Goal: Find specific page/section: Find specific page/section

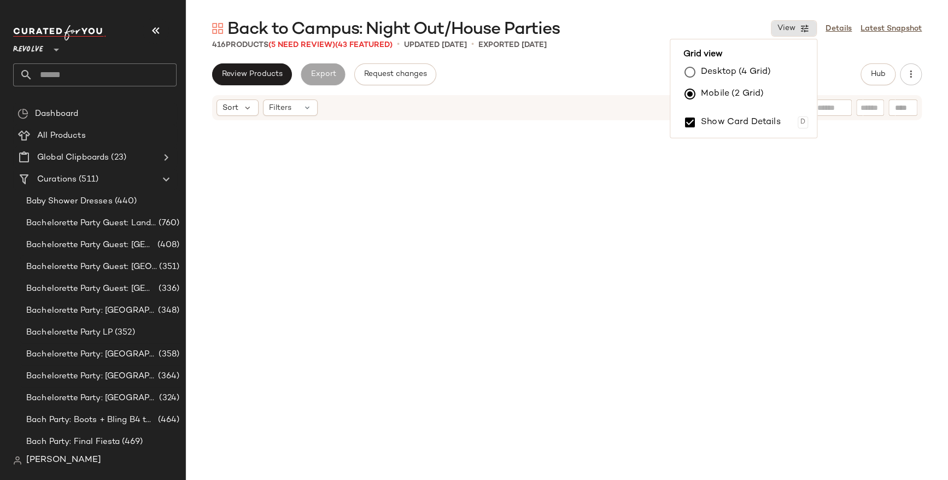
scroll to position [3738, 0]
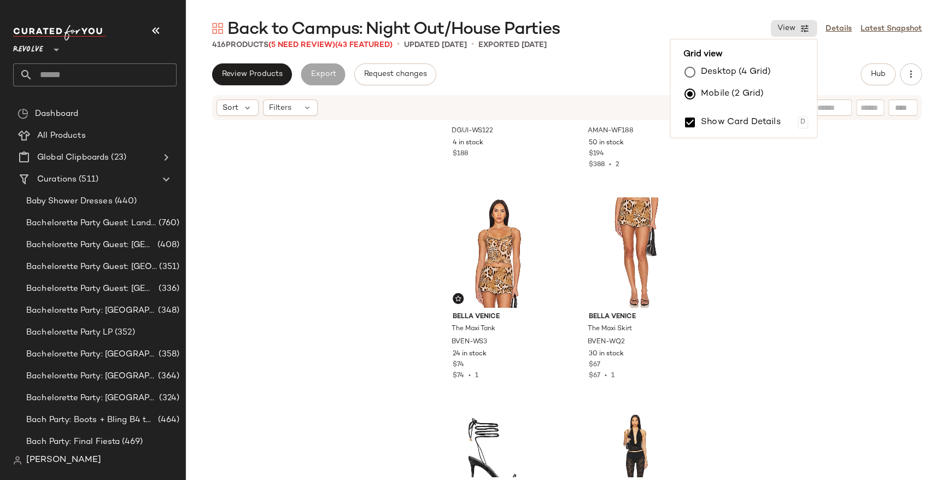
click at [40, 51] on span "Revolve" at bounding box center [28, 47] width 30 height 20
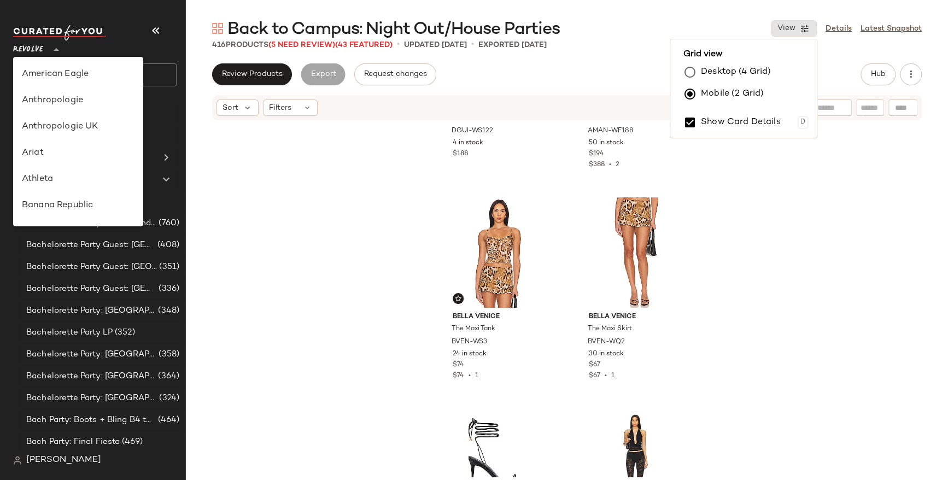
scroll to position [525, 0]
click at [40, 49] on span "Revolve" at bounding box center [28, 47] width 30 height 20
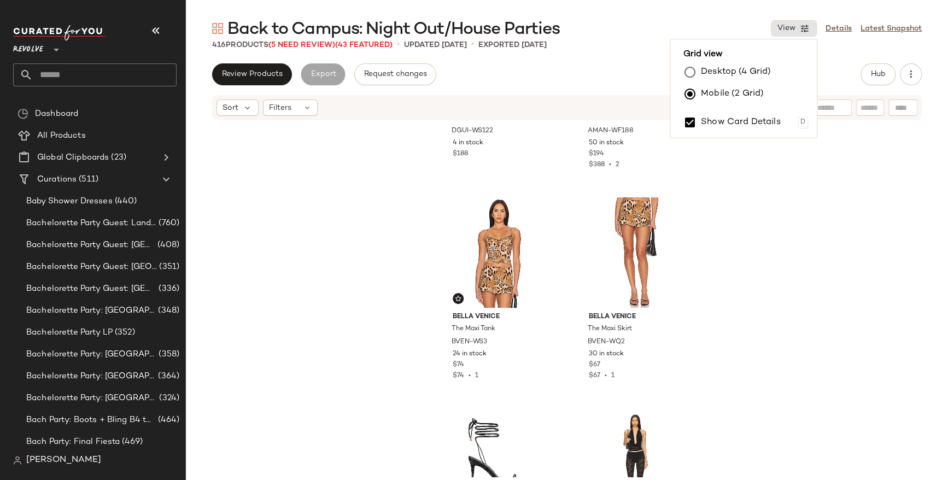
click at [847, 48] on div "416 Products (5 Need Review) (43 Featured) • updated Sep 15th • Exported Sep 15…" at bounding box center [567, 44] width 762 height 11
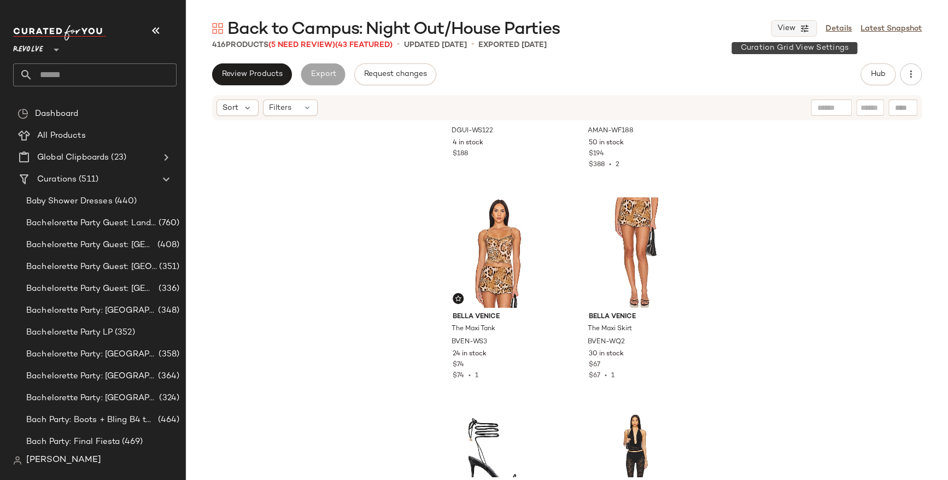
click at [788, 24] on span "View" at bounding box center [786, 28] width 19 height 9
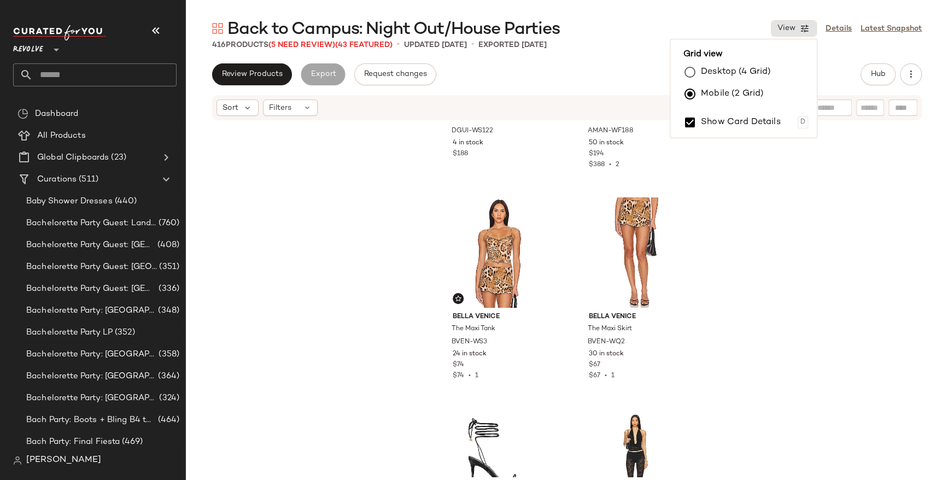
click at [745, 66] on label "Desktop (4 Grid)" at bounding box center [736, 72] width 70 height 22
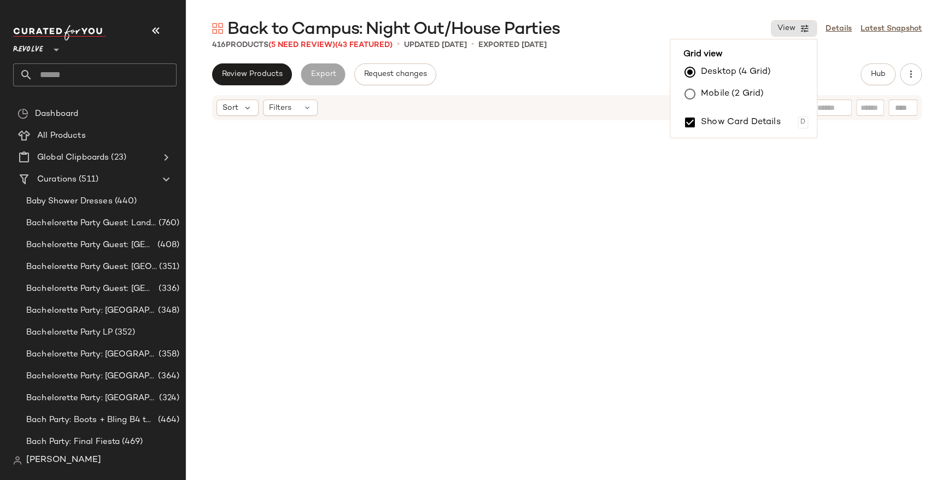
scroll to position [1899, 0]
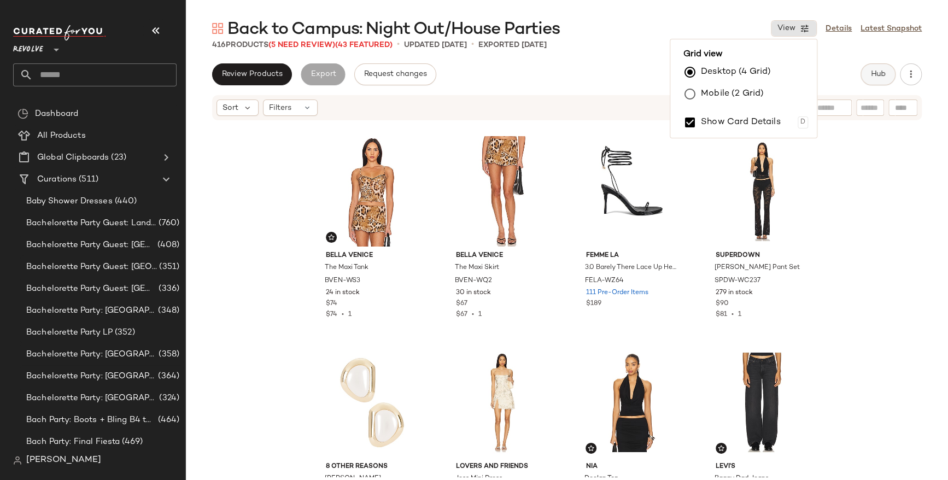
click at [882, 73] on span "Hub" at bounding box center [877, 74] width 15 height 9
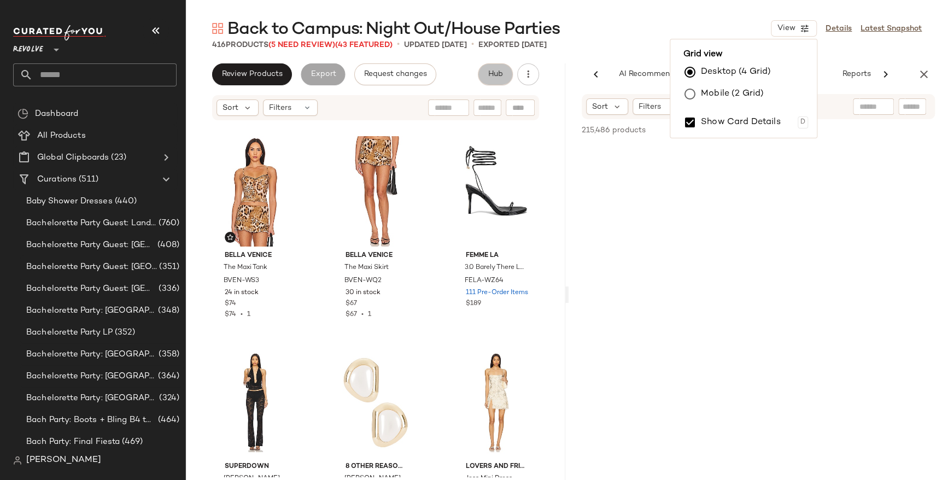
scroll to position [0, 16]
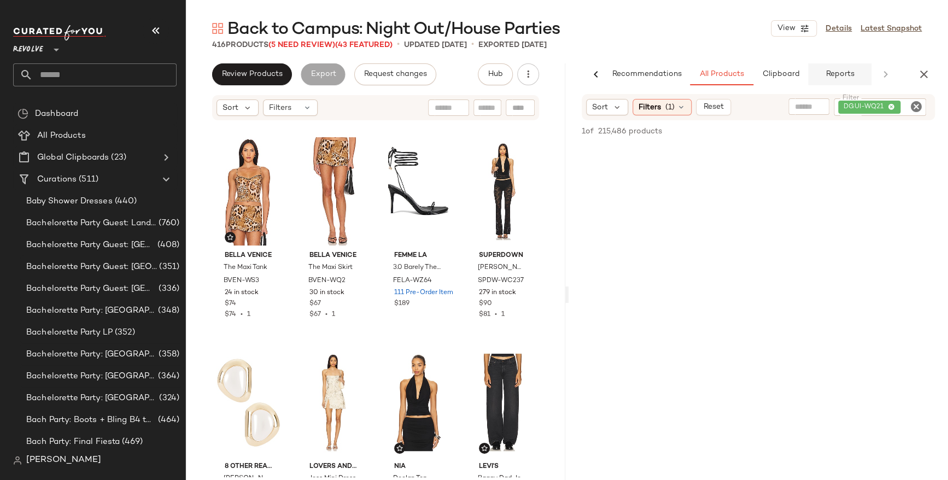
click at [844, 74] on span "Reports" at bounding box center [839, 74] width 29 height 9
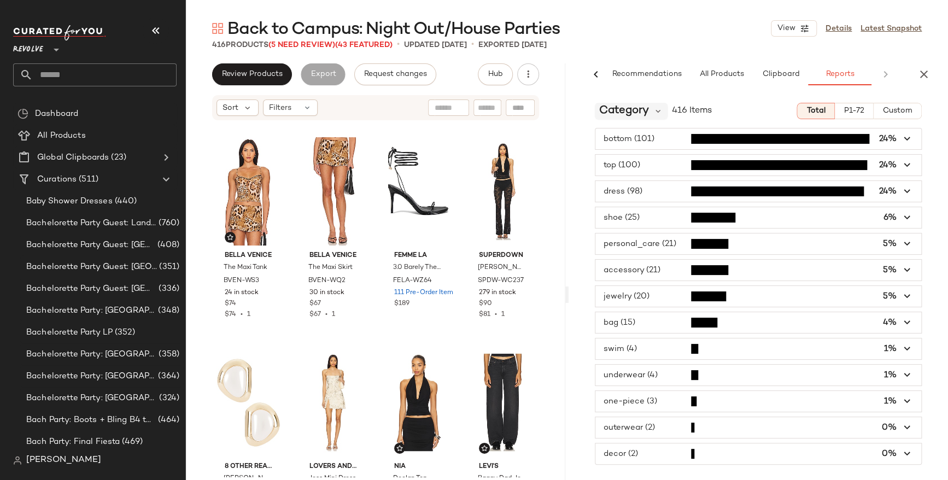
click at [627, 114] on span "Category" at bounding box center [624, 111] width 50 height 16
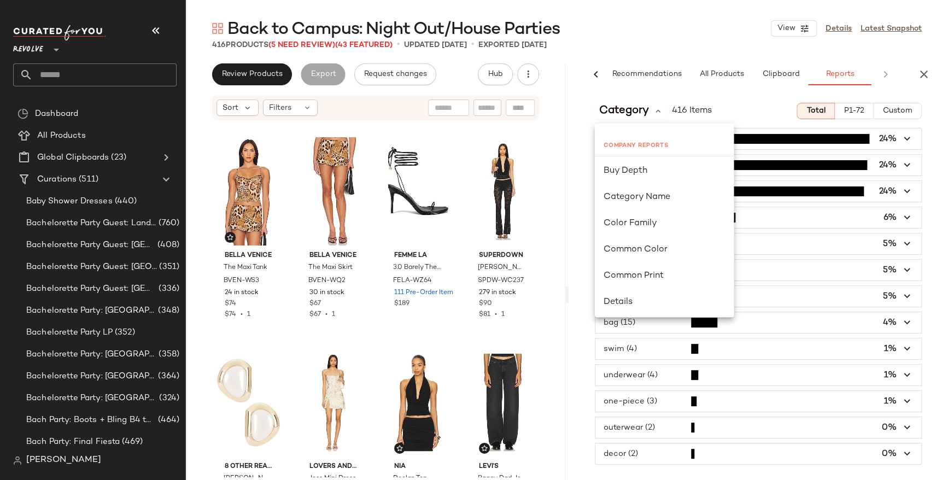
scroll to position [103, 0]
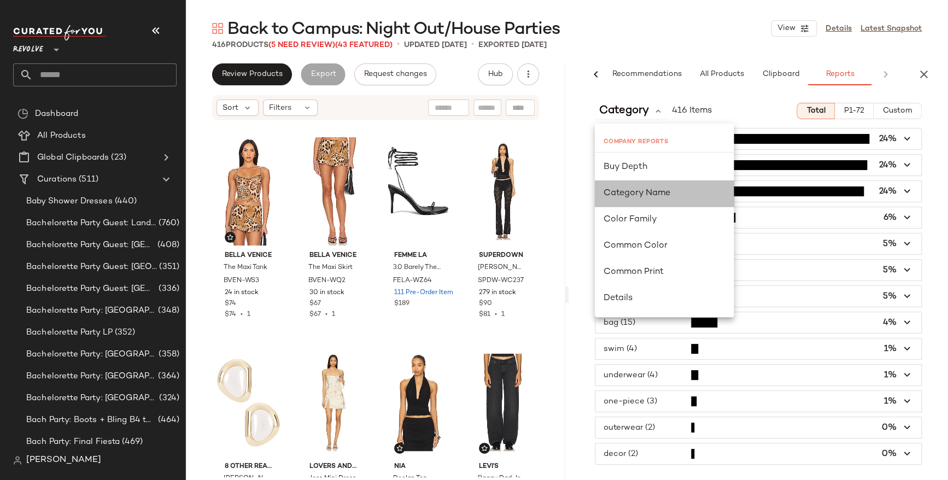
click at [636, 196] on span "Category Name" at bounding box center [637, 193] width 67 height 9
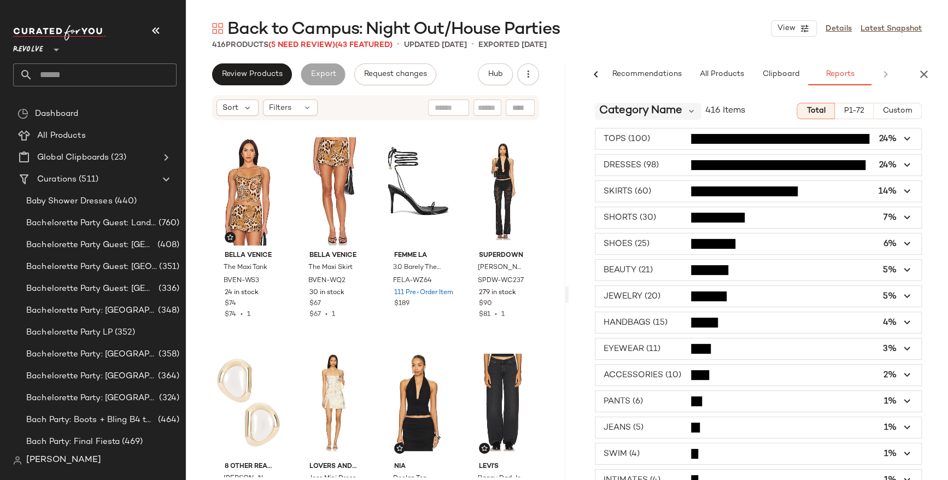
click at [671, 111] on span "Category Name" at bounding box center [640, 111] width 83 height 16
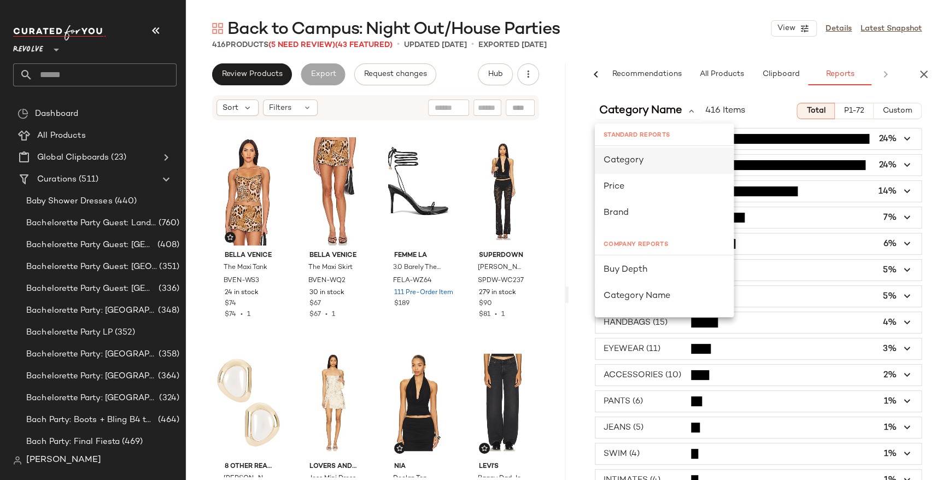
click at [631, 162] on span "Category" at bounding box center [624, 160] width 40 height 9
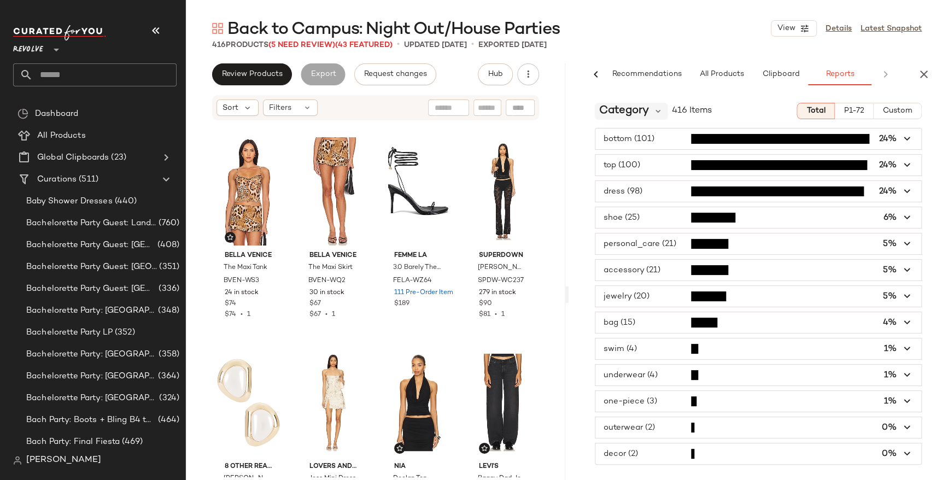
click at [638, 112] on span "Category" at bounding box center [624, 111] width 50 height 16
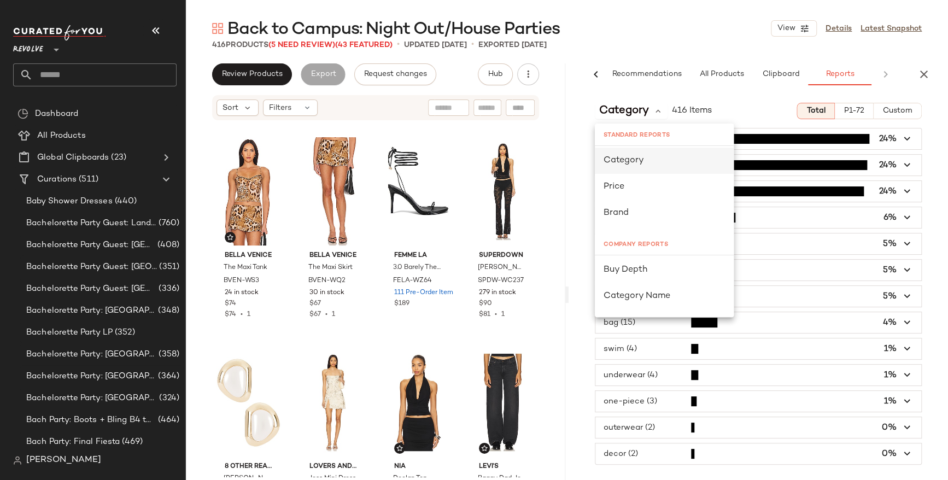
click at [636, 159] on span "Category" at bounding box center [624, 160] width 40 height 9
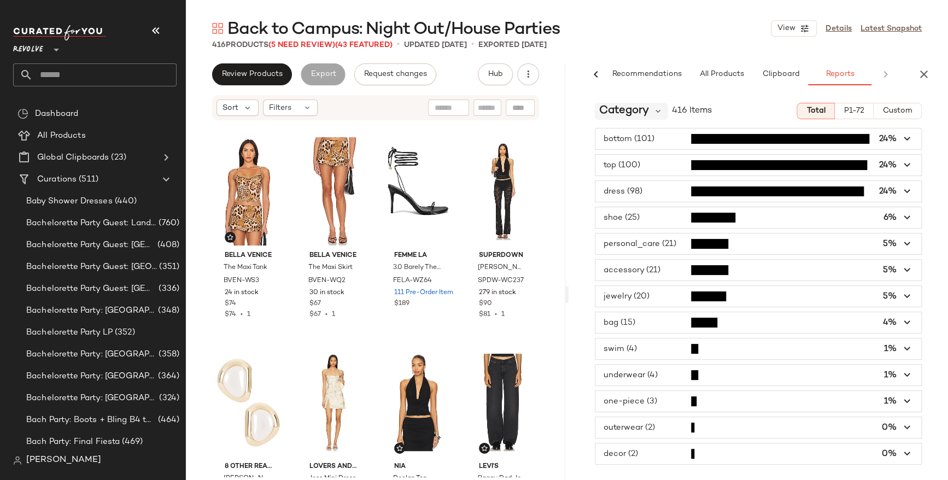
click at [633, 111] on span "Category" at bounding box center [624, 111] width 50 height 16
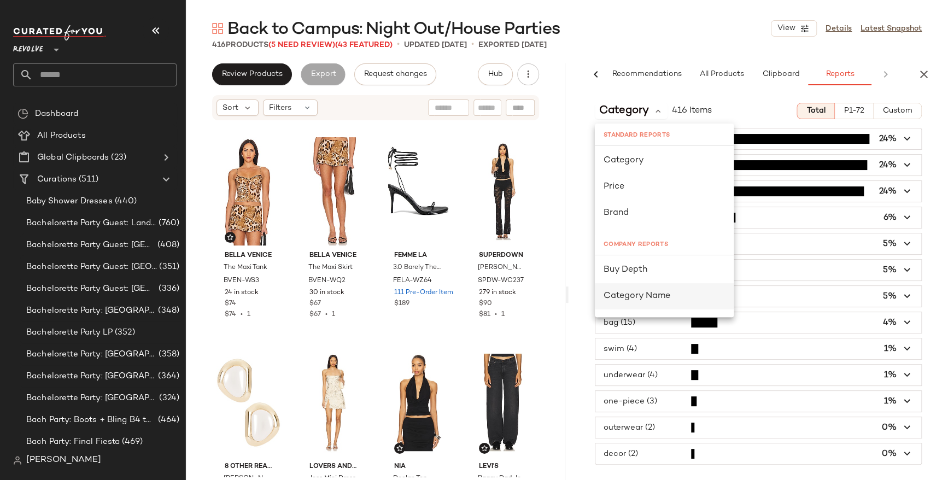
click at [633, 294] on span "Category Name" at bounding box center [637, 295] width 67 height 9
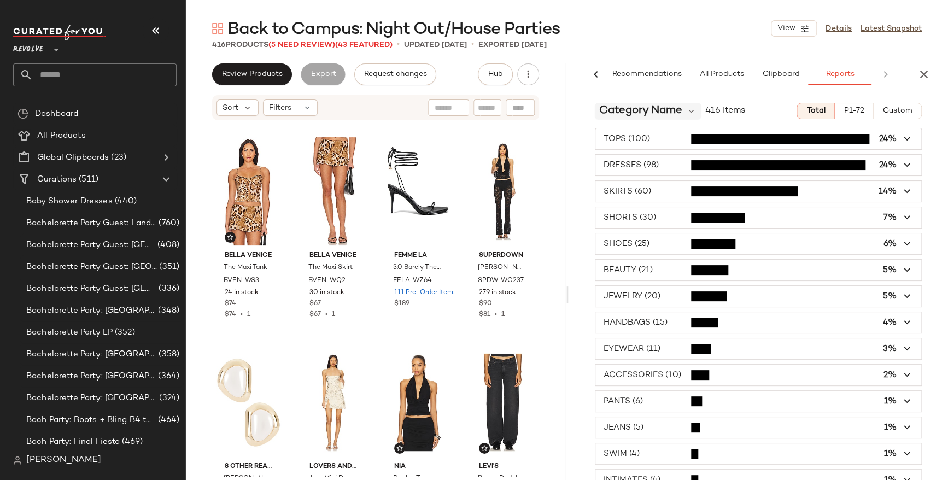
click at [670, 113] on span "Category Name" at bounding box center [640, 111] width 83 height 16
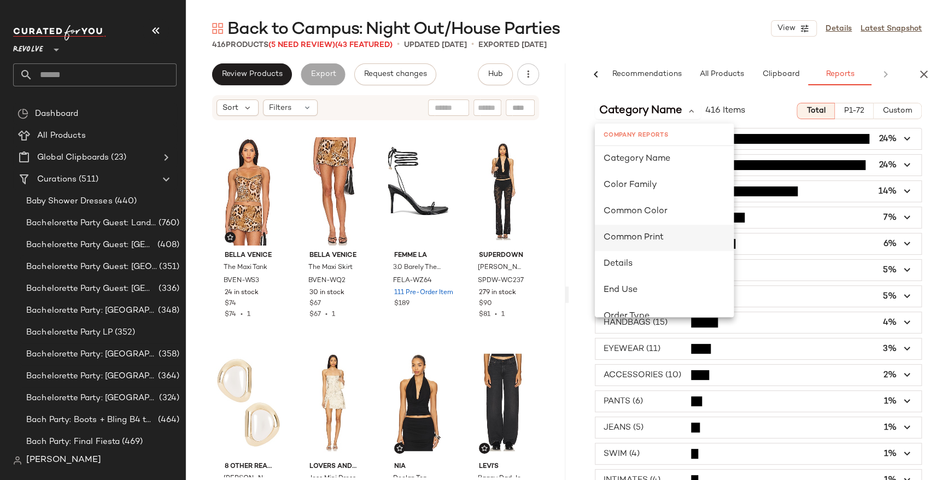
scroll to position [136, 0]
click at [641, 237] on span "Common Print" at bounding box center [634, 239] width 60 height 9
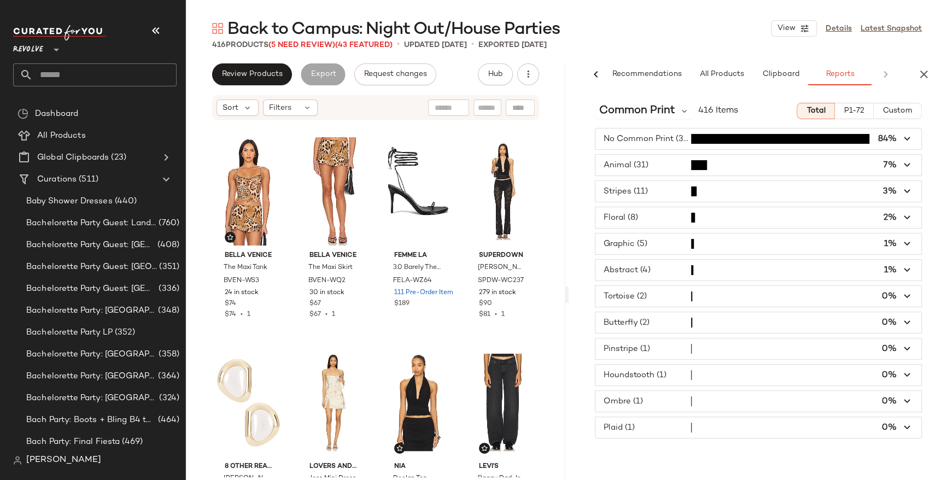
click at [108, 73] on input "text" at bounding box center [105, 74] width 144 height 23
type input "******"
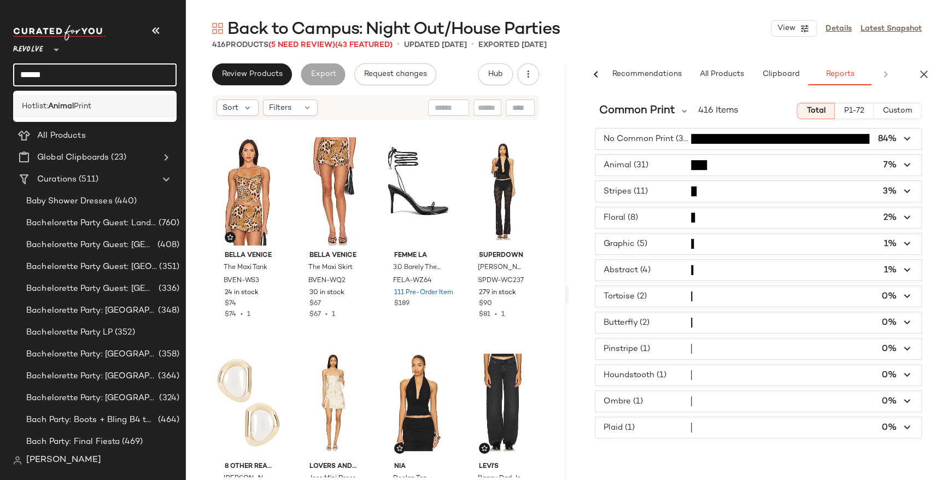
click at [102, 110] on div "Hotlist: Animal Print" at bounding box center [95, 106] width 146 height 11
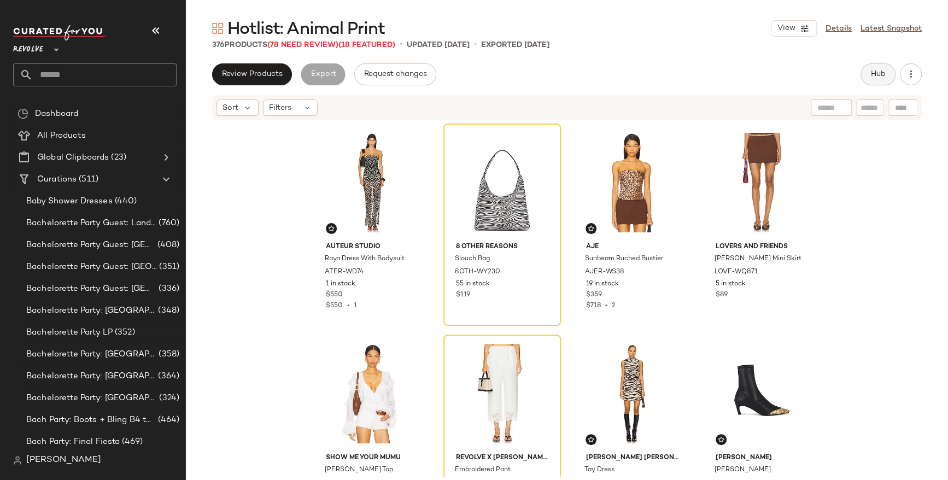
click at [873, 75] on span "Hub" at bounding box center [877, 74] width 15 height 9
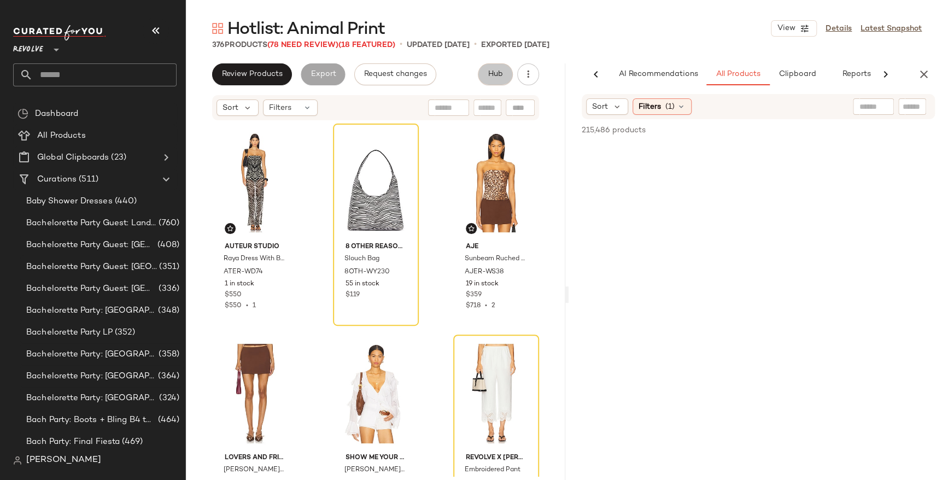
scroll to position [0, 16]
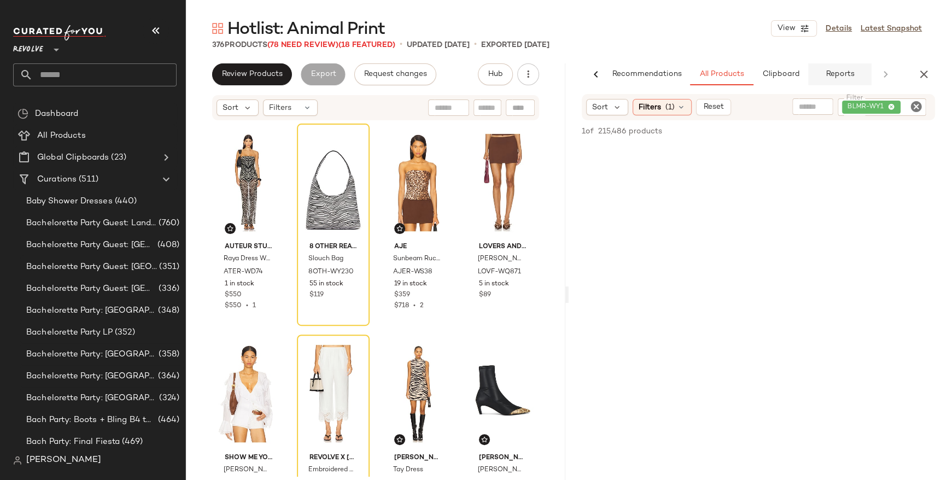
click at [832, 71] on span "Reports" at bounding box center [839, 74] width 29 height 9
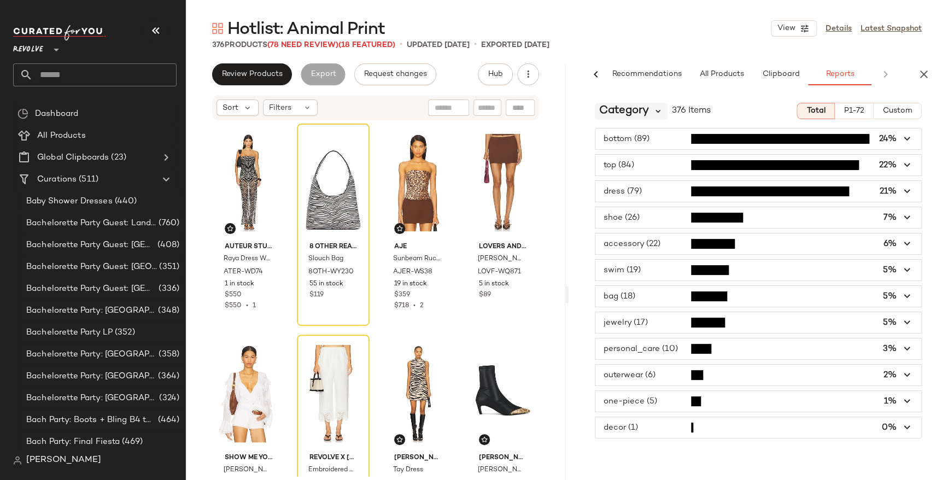
click at [653, 110] on icon at bounding box center [658, 111] width 10 height 10
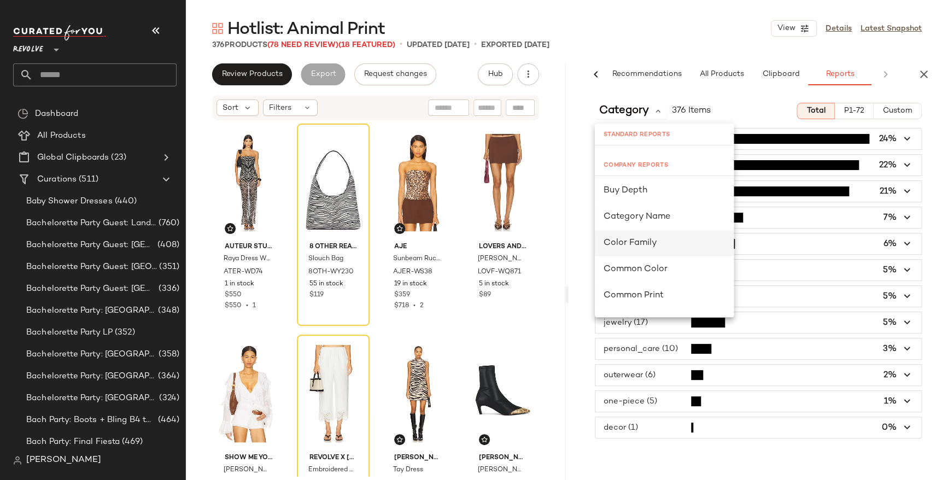
scroll to position [80, 0]
click at [653, 292] on span "Common Print" at bounding box center [634, 294] width 60 height 9
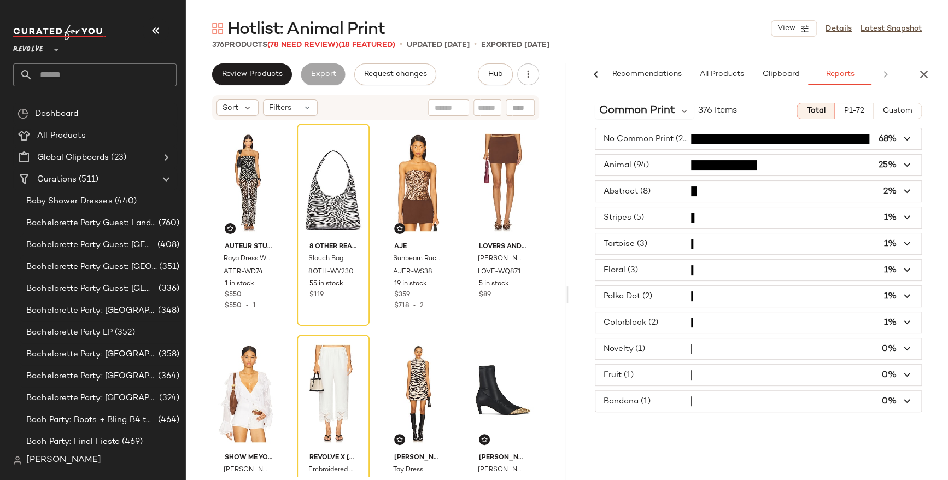
click at [650, 137] on span "button" at bounding box center [758, 138] width 326 height 21
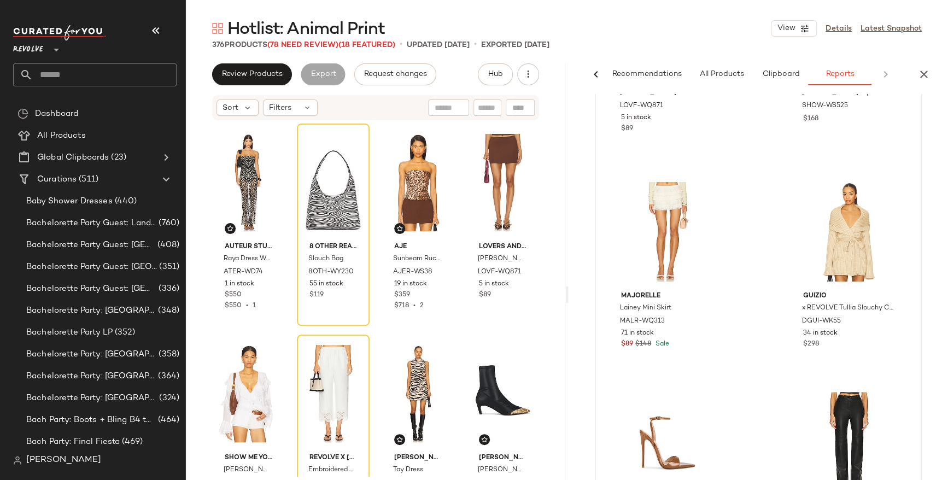
scroll to position [0, 0]
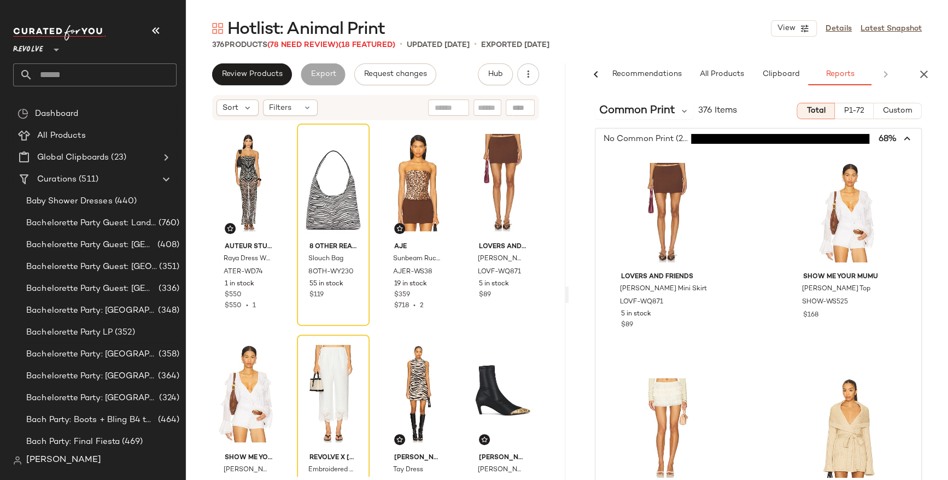
click at [849, 109] on span "P1-72" at bounding box center [854, 111] width 21 height 9
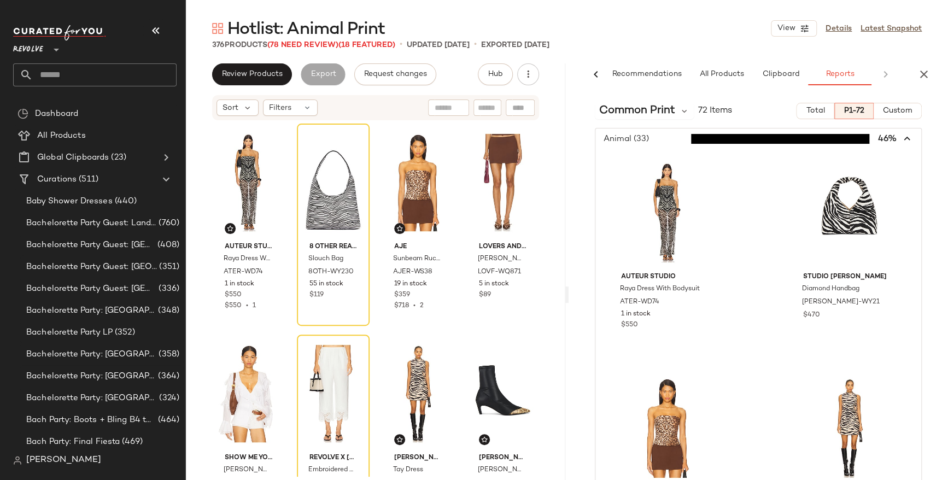
click at [902, 137] on icon "button" at bounding box center [907, 139] width 13 height 13
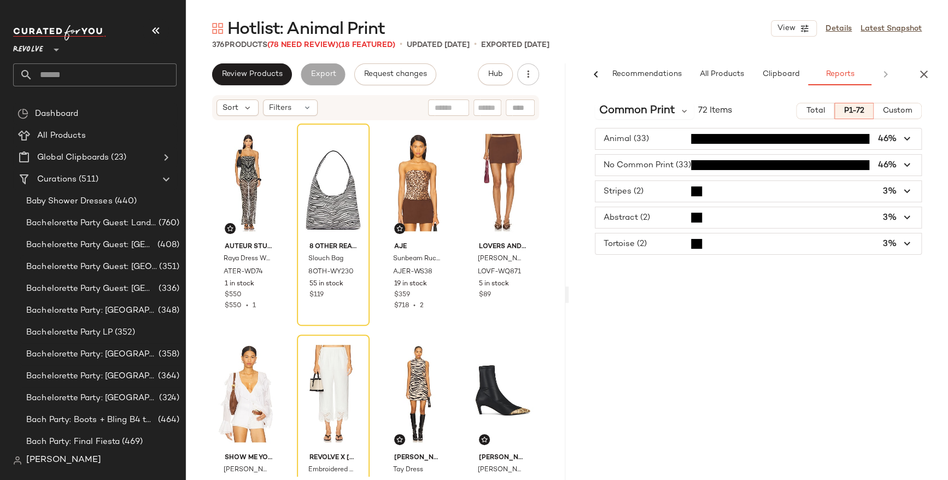
click at [620, 191] on span "button" at bounding box center [758, 191] width 326 height 21
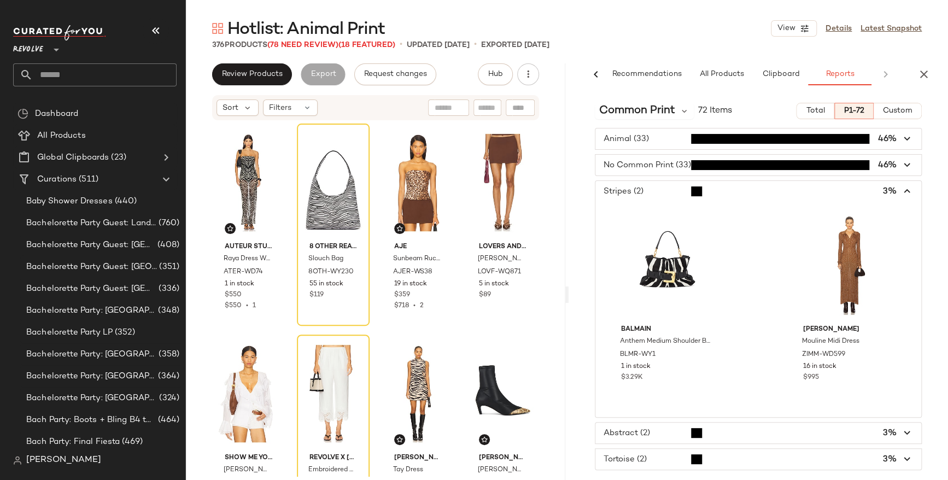
click at [620, 189] on span "button" at bounding box center [758, 191] width 326 height 21
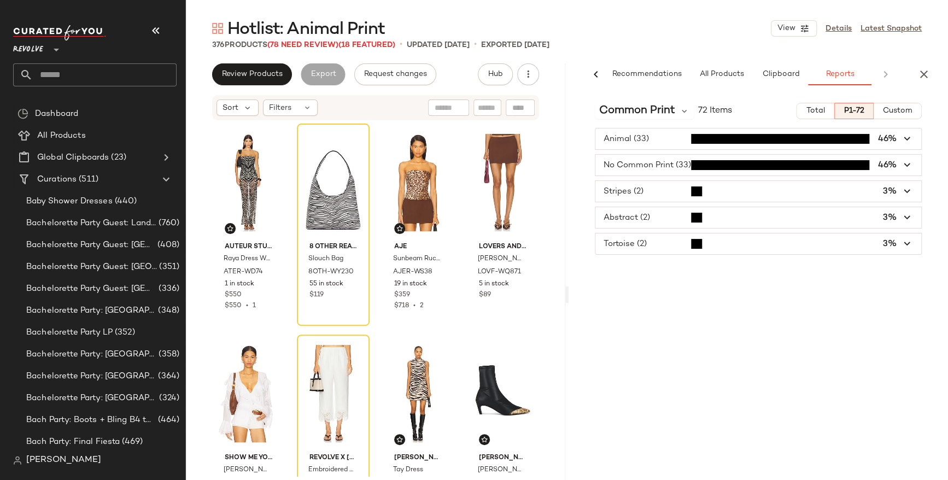
click at [621, 241] on span "button" at bounding box center [758, 243] width 326 height 21
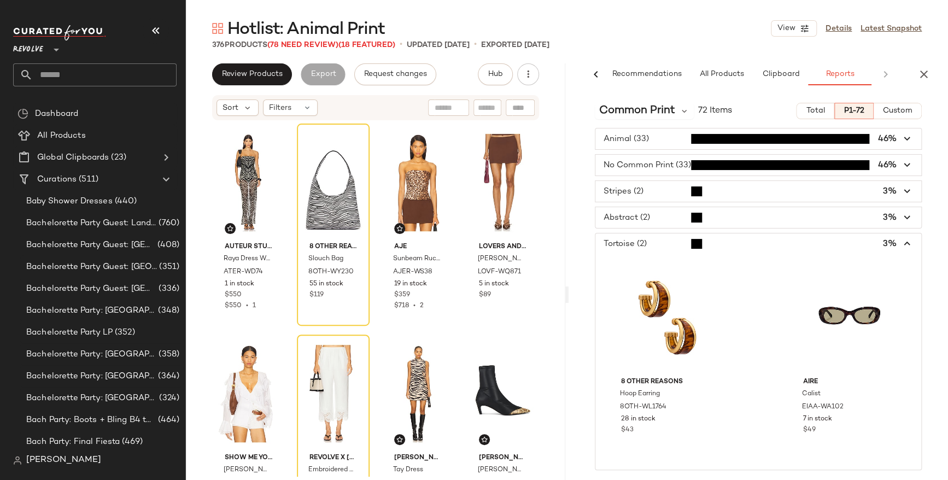
click at [622, 242] on span "button" at bounding box center [758, 243] width 326 height 21
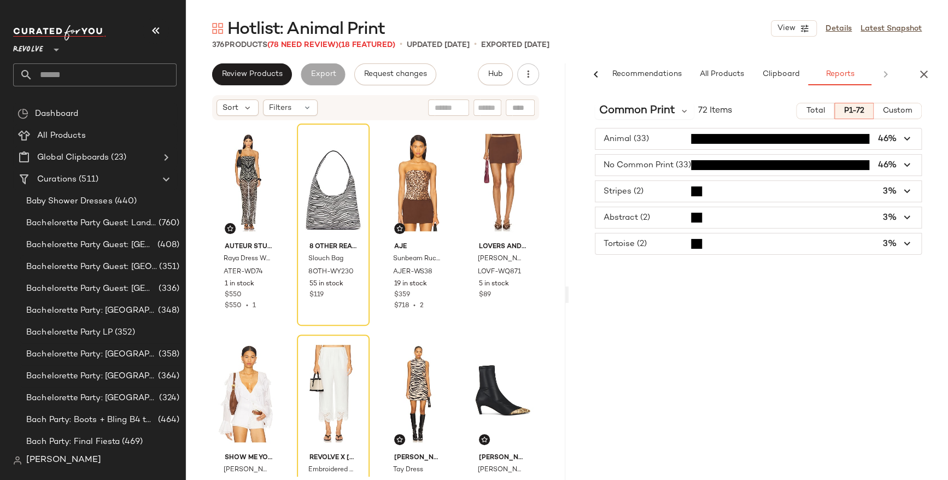
scroll to position [0, 16]
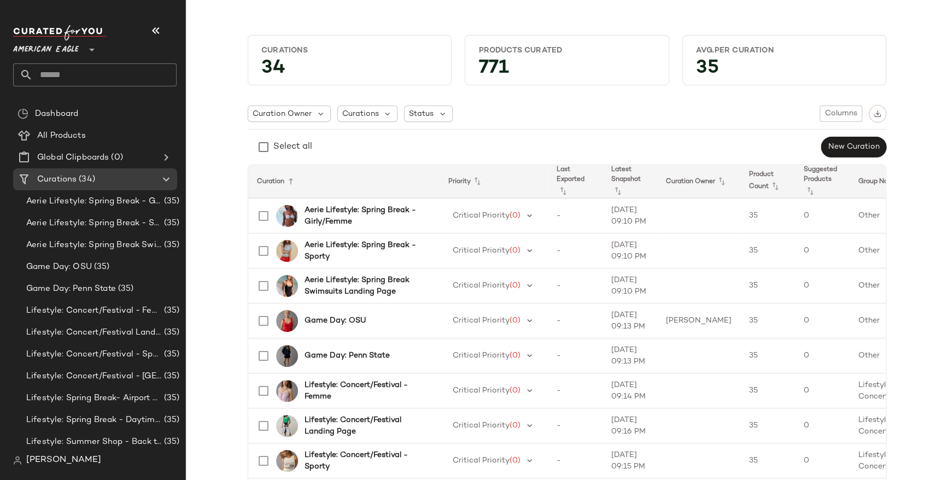
click at [53, 45] on span "American Eagle" at bounding box center [46, 47] width 66 height 20
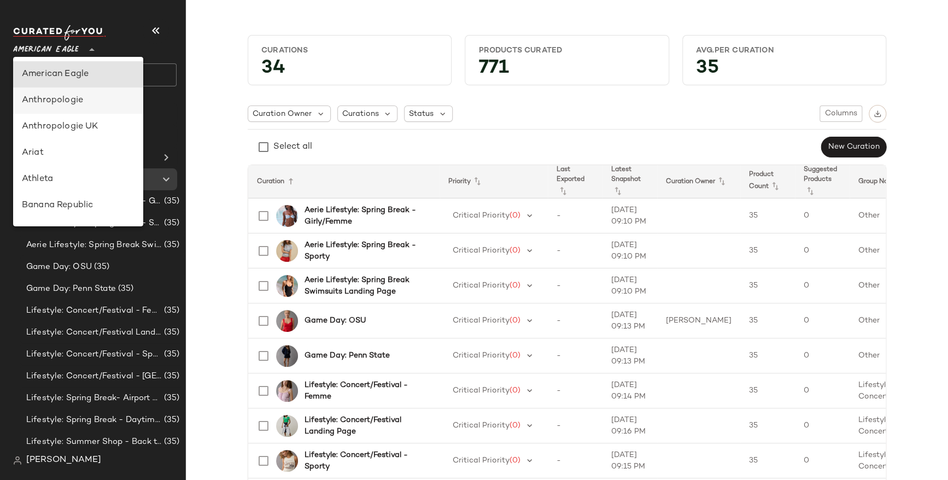
click at [73, 102] on div "Anthropologie" at bounding box center [78, 100] width 113 height 13
type input "**"
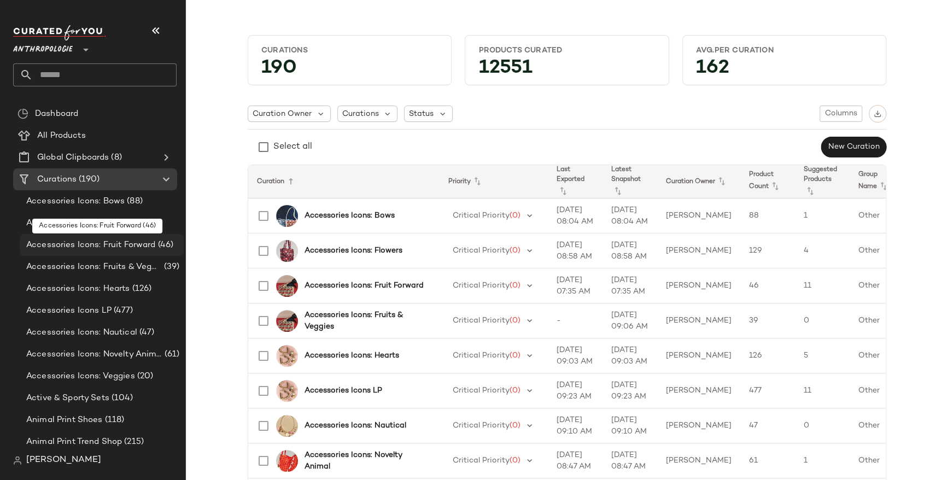
click at [127, 244] on span "Accessories Icons: Fruit Forward" at bounding box center [91, 245] width 130 height 13
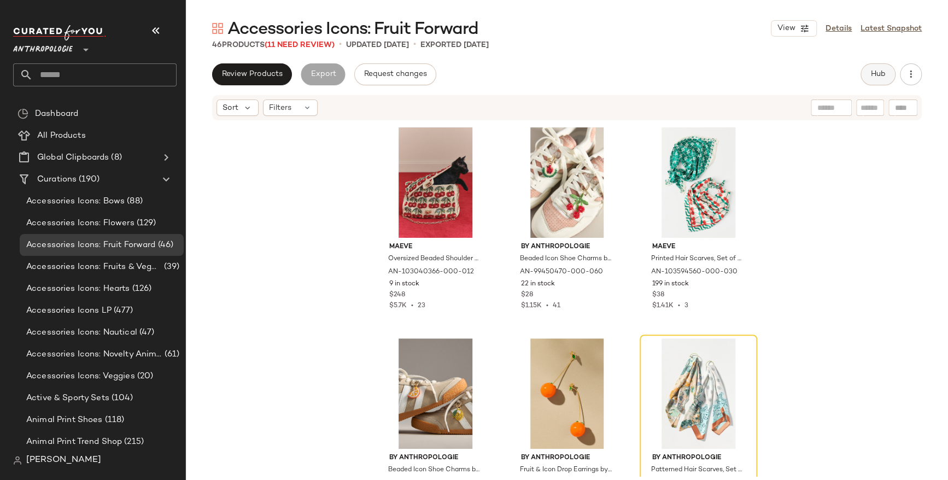
click at [875, 75] on span "Hub" at bounding box center [877, 74] width 15 height 9
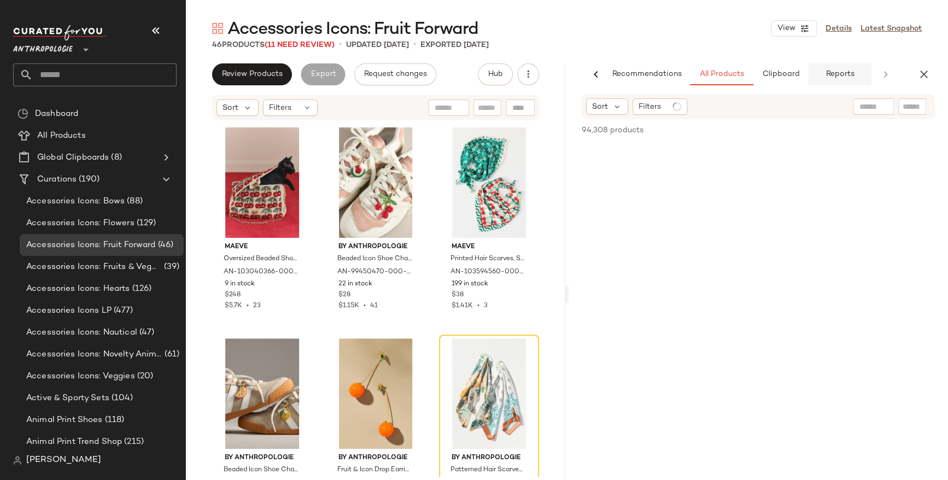
scroll to position [0, 16]
click at [849, 74] on span "Reports" at bounding box center [839, 74] width 29 height 9
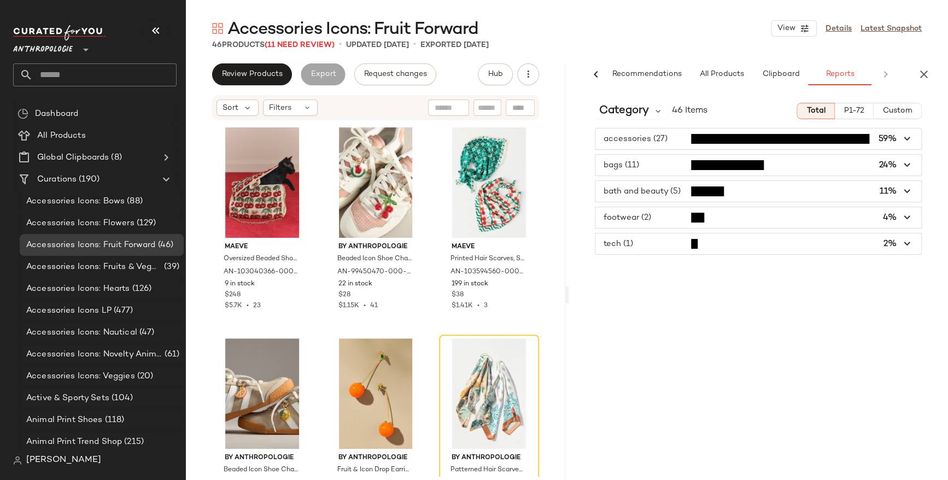
click at [924, 73] on icon "button" at bounding box center [923, 74] width 13 height 13
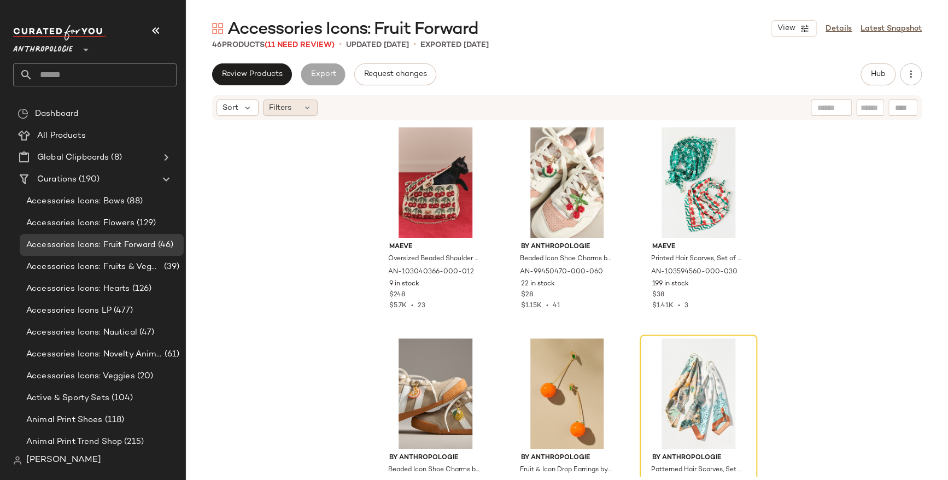
click at [303, 107] on icon at bounding box center [307, 107] width 9 height 9
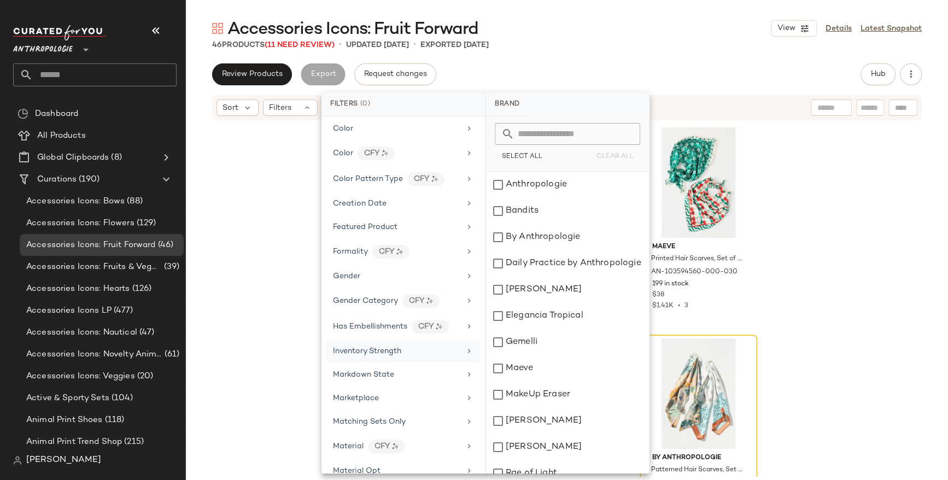
scroll to position [163, 0]
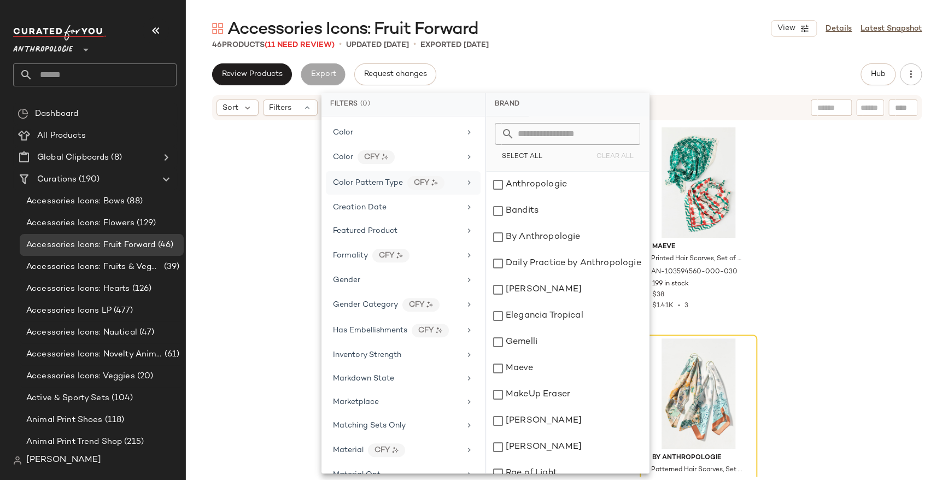
click at [467, 179] on icon at bounding box center [469, 182] width 9 height 9
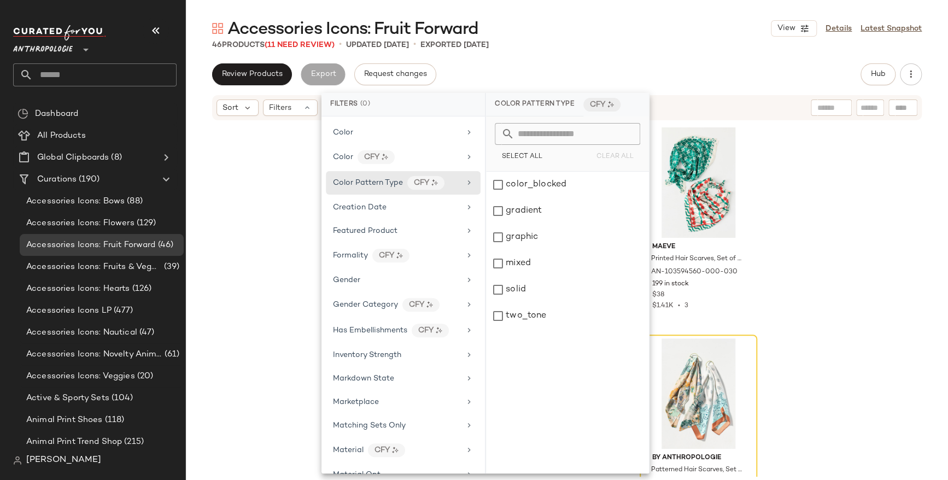
click at [669, 73] on div "Review Products Export Request changes Hub" at bounding box center [567, 74] width 710 height 22
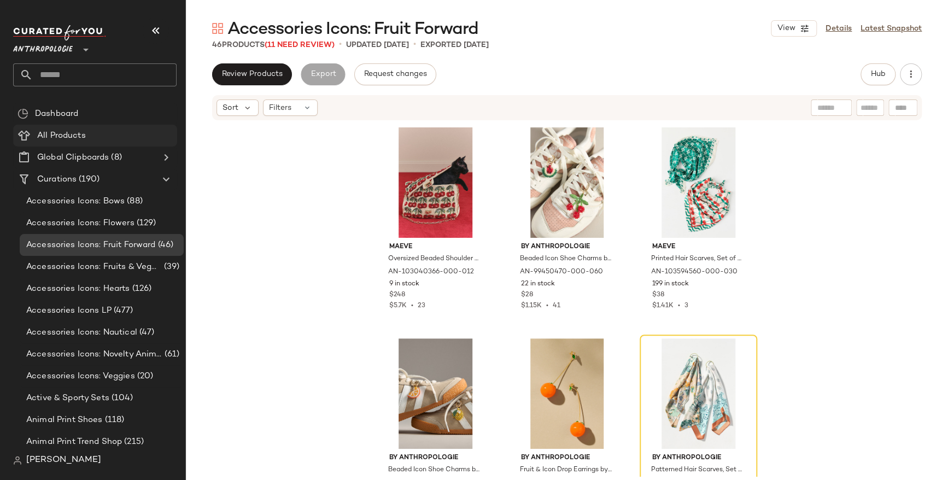
click at [71, 133] on span "All Products" at bounding box center [61, 136] width 49 height 13
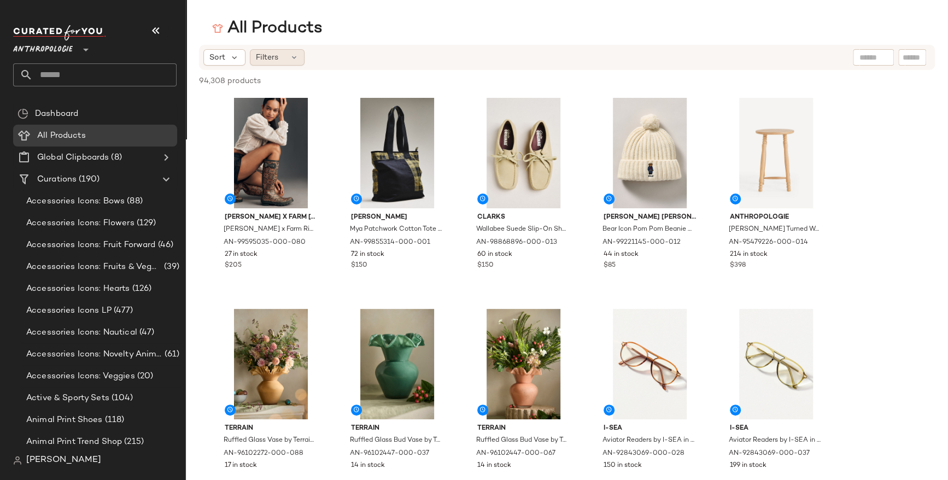
click at [293, 57] on icon at bounding box center [294, 57] width 9 height 9
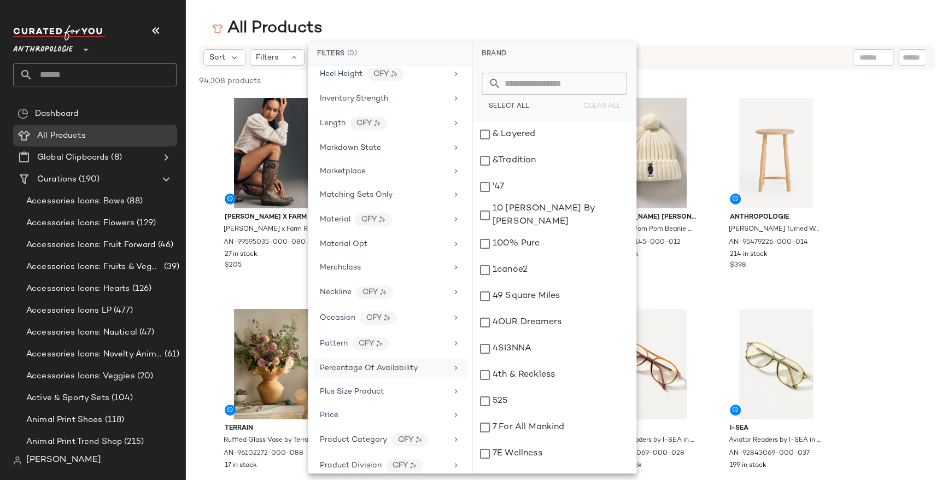
scroll to position [406, 0]
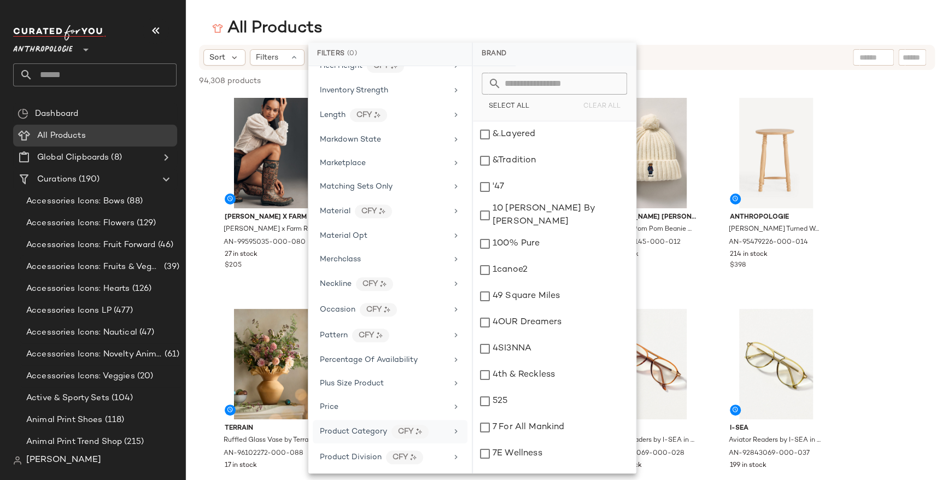
click at [453, 427] on icon at bounding box center [456, 431] width 9 height 9
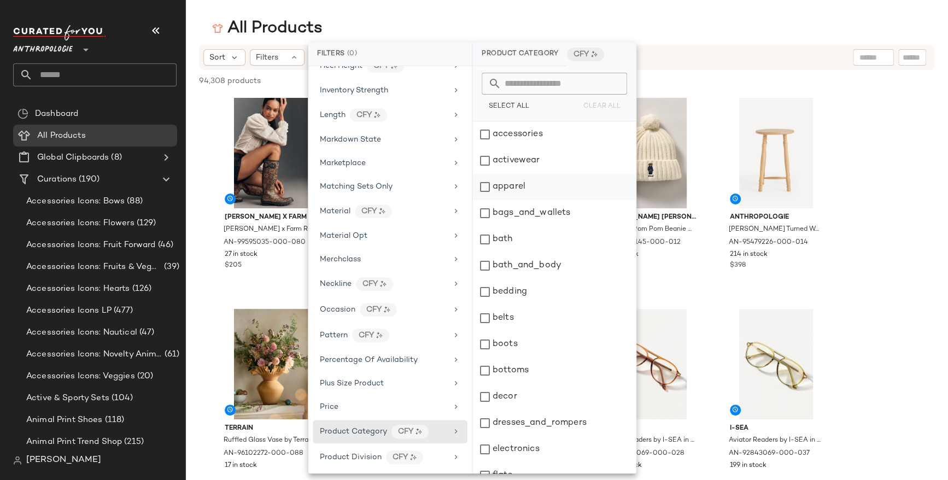
click at [487, 186] on div "apparel" at bounding box center [554, 187] width 163 height 26
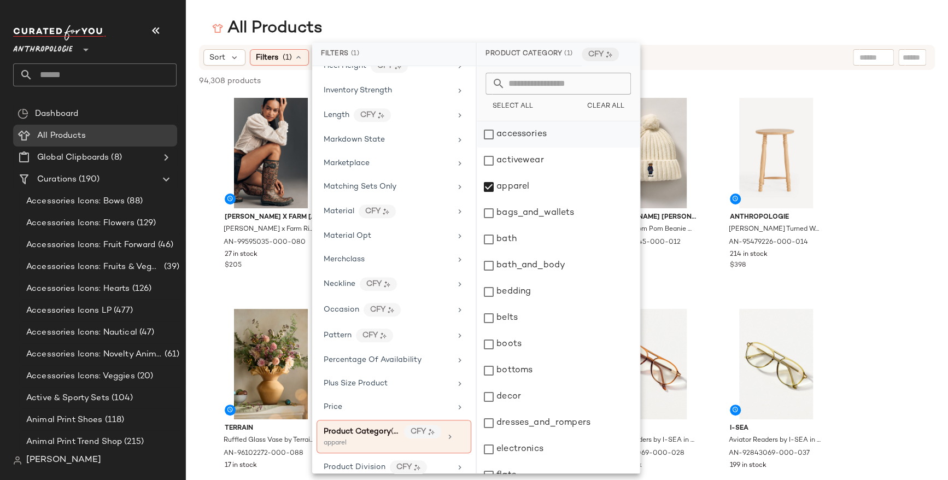
click at [489, 132] on div "accessories" at bounding box center [558, 134] width 163 height 26
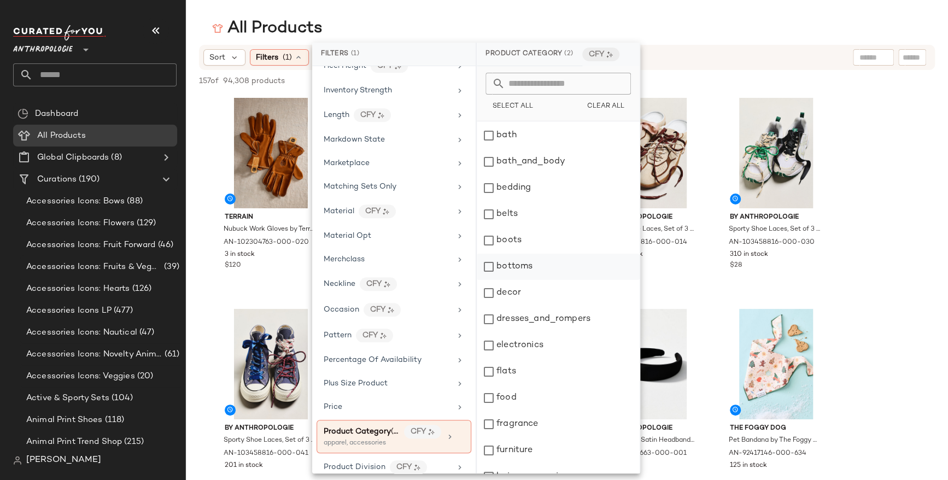
scroll to position [131, 0]
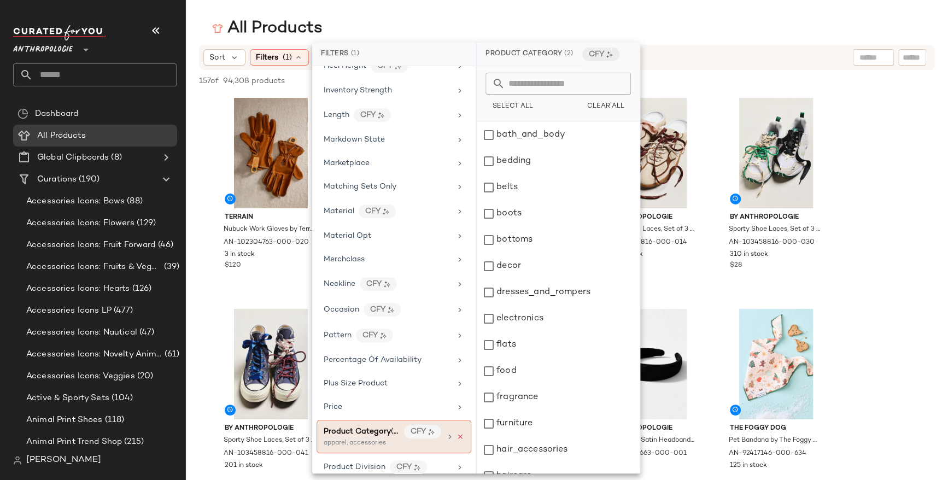
click at [458, 433] on icon at bounding box center [461, 437] width 8 height 8
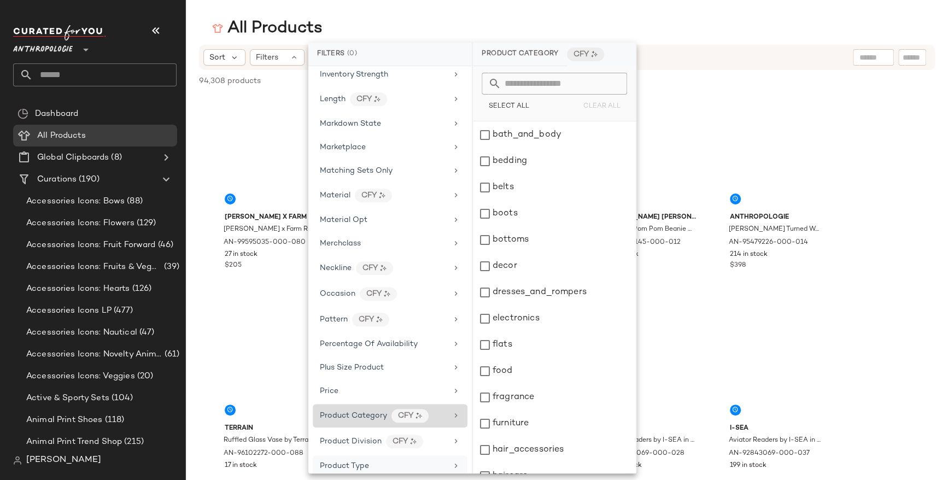
scroll to position [481, 0]
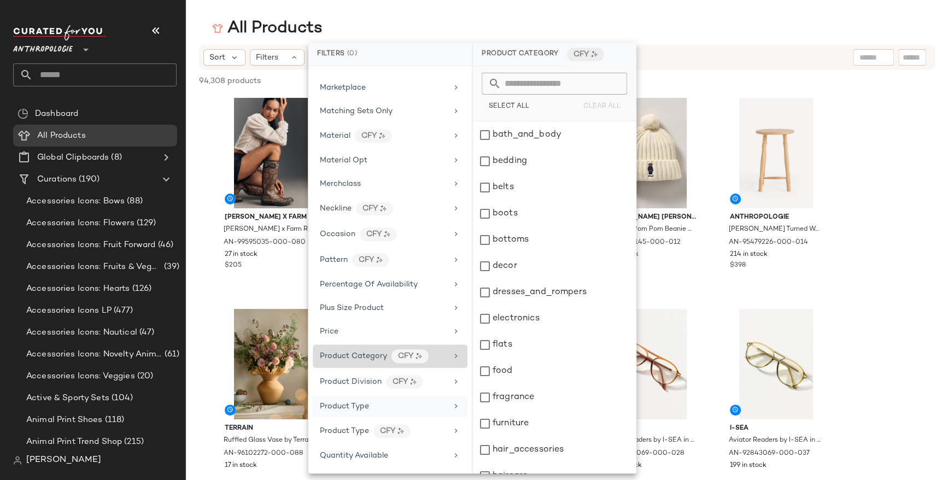
click at [454, 402] on icon at bounding box center [456, 406] width 9 height 9
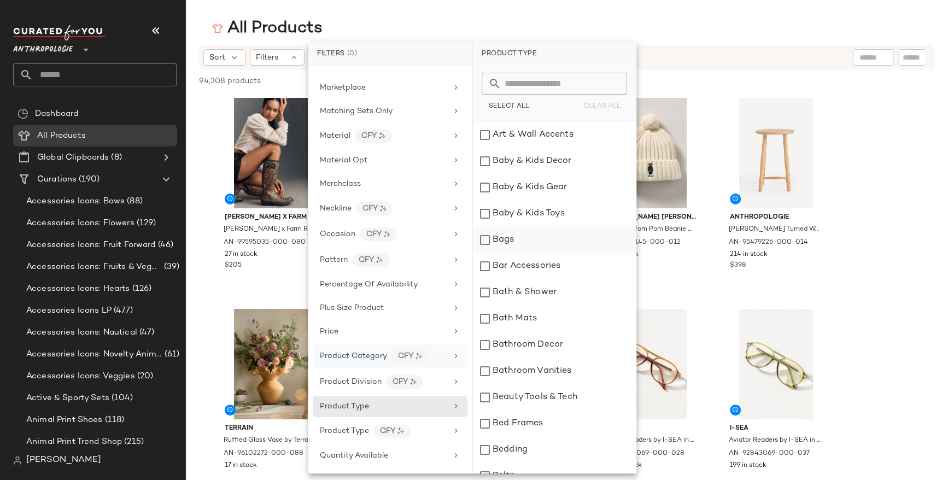
click at [486, 240] on div "Bags" at bounding box center [554, 240] width 163 height 26
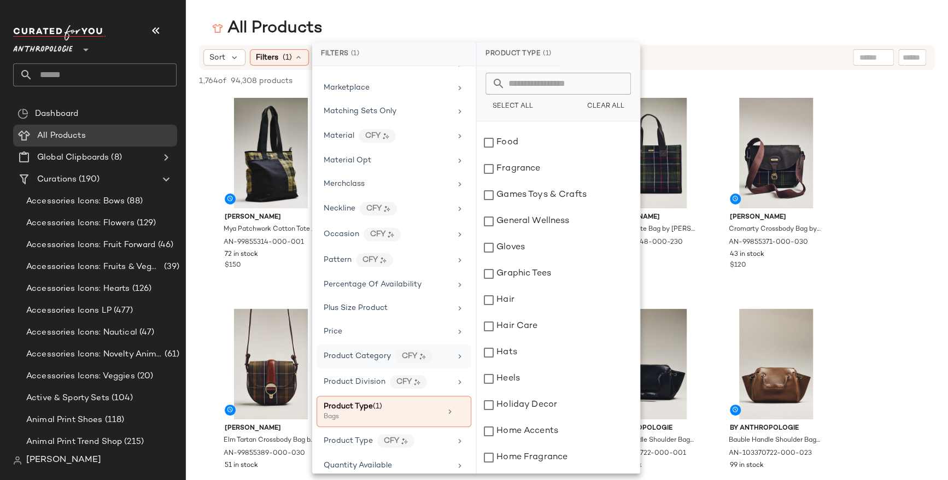
scroll to position [1268, 0]
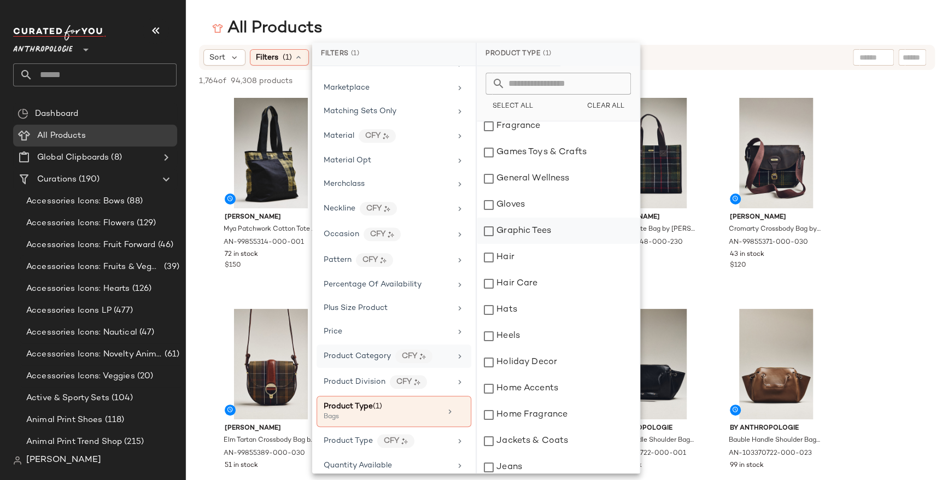
click at [493, 234] on div "Graphic Tees" at bounding box center [558, 231] width 163 height 26
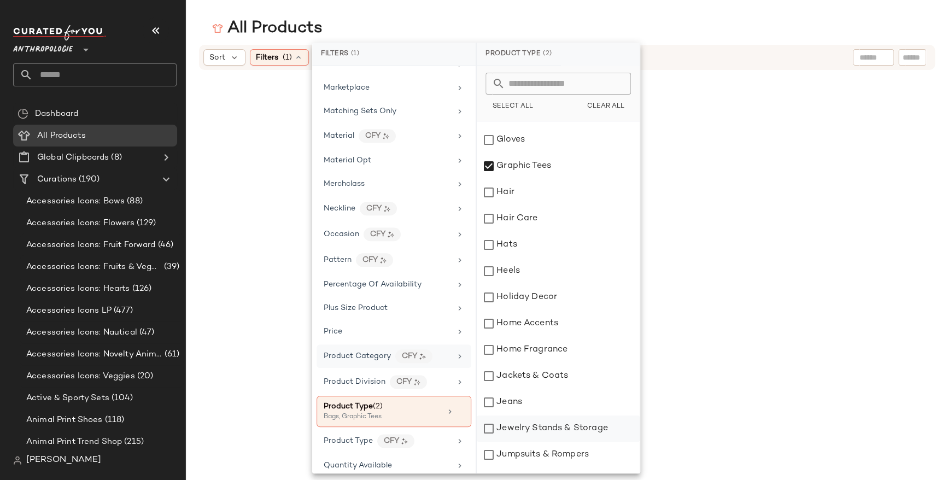
scroll to position [1336, 0]
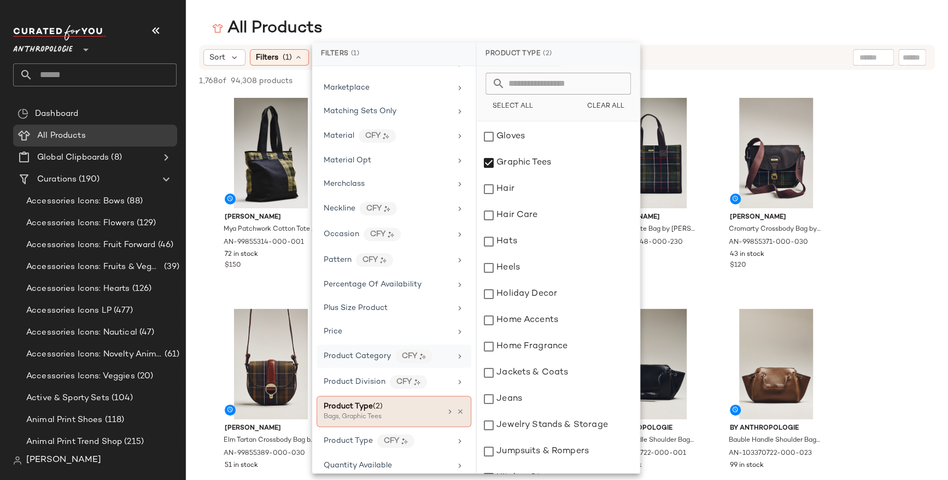
click at [458, 408] on icon at bounding box center [461, 412] width 8 height 8
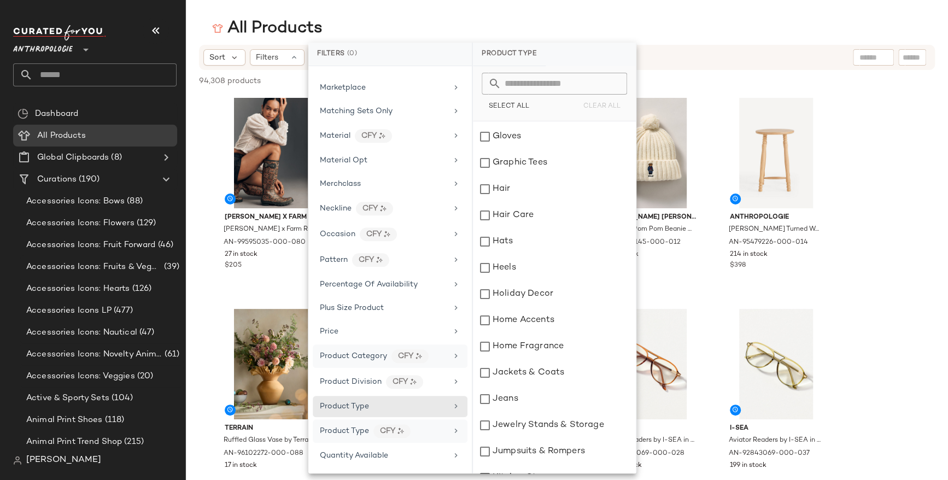
click at [453, 426] on icon at bounding box center [456, 430] width 9 height 9
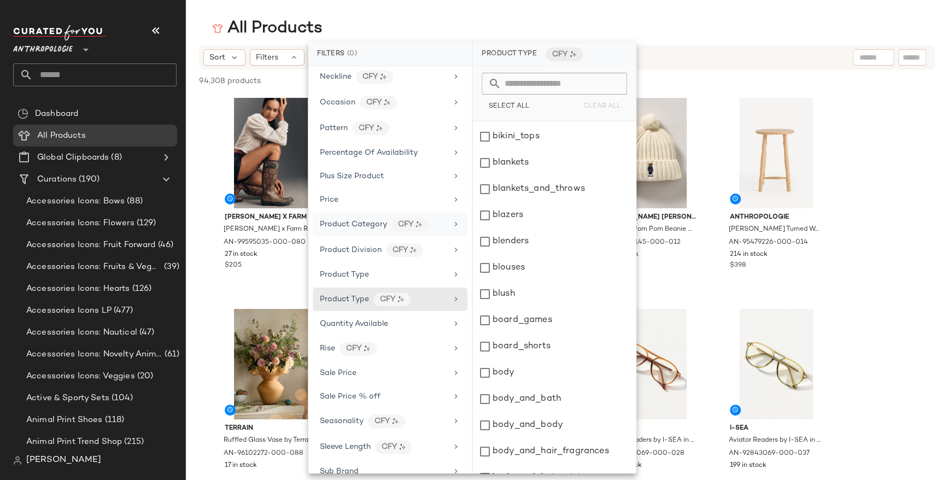
scroll to position [612, 0]
click at [452, 417] on icon at bounding box center [456, 421] width 9 height 9
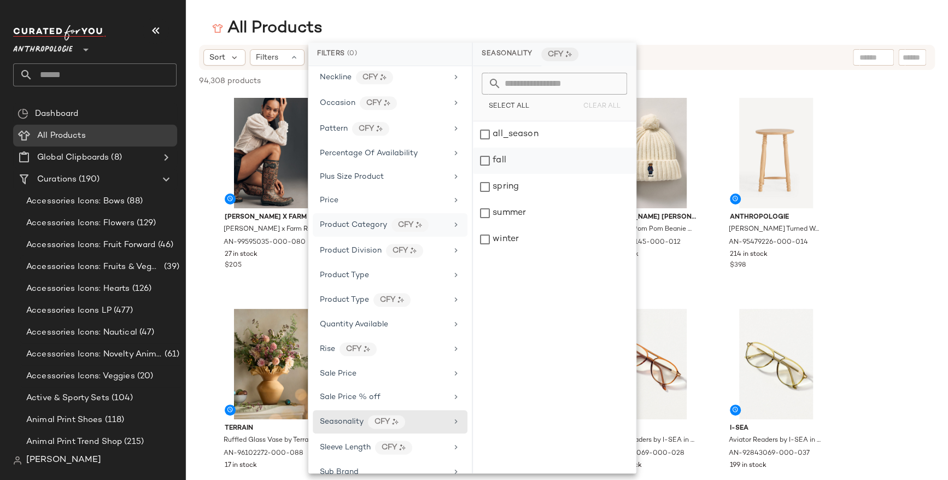
click at [484, 160] on div "fall" at bounding box center [554, 161] width 163 height 26
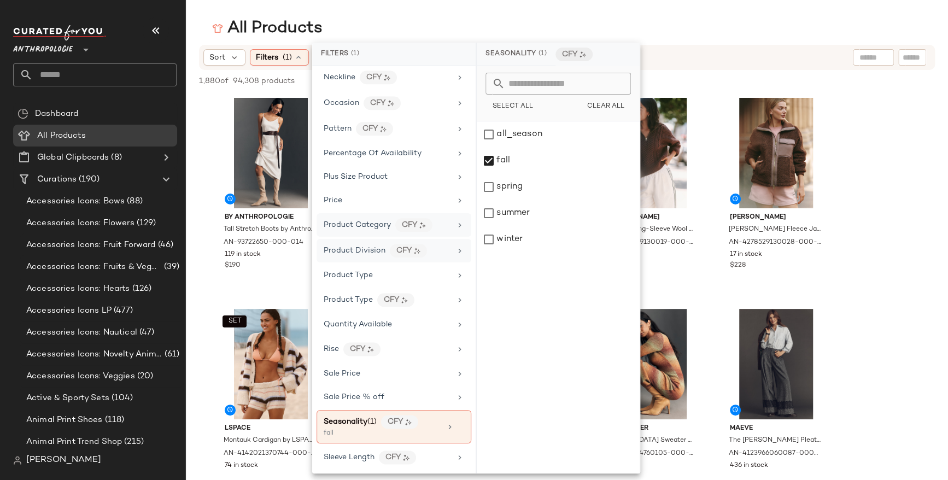
click at [455, 247] on icon at bounding box center [459, 251] width 9 height 9
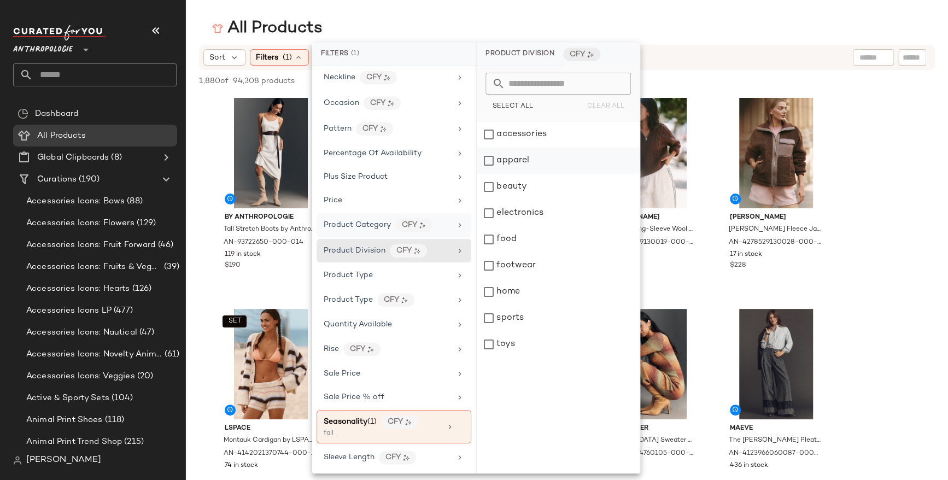
click at [491, 160] on div "apparel" at bounding box center [558, 161] width 163 height 26
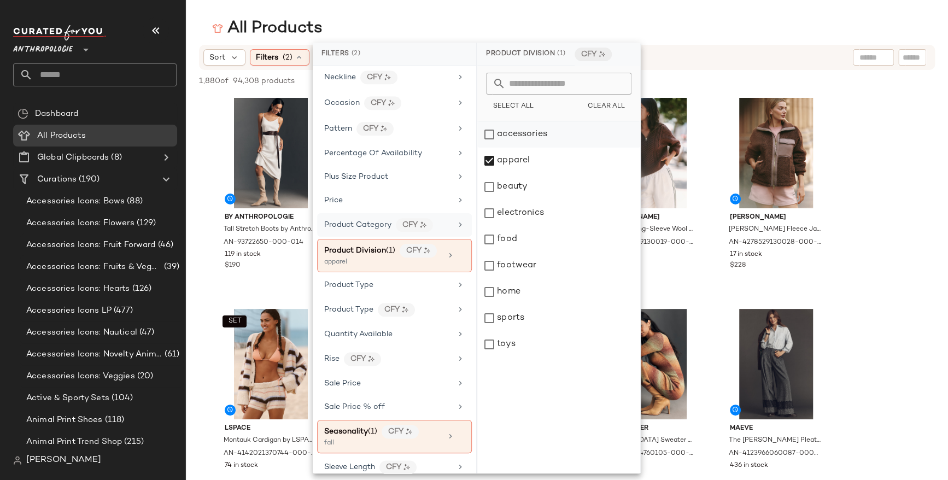
click at [489, 134] on div "accessories" at bounding box center [558, 134] width 163 height 26
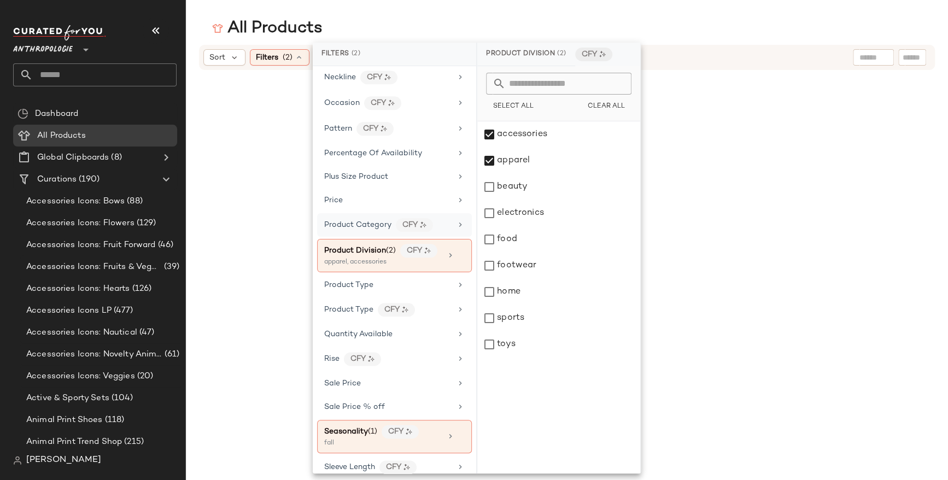
click at [456, 220] on icon at bounding box center [460, 224] width 9 height 9
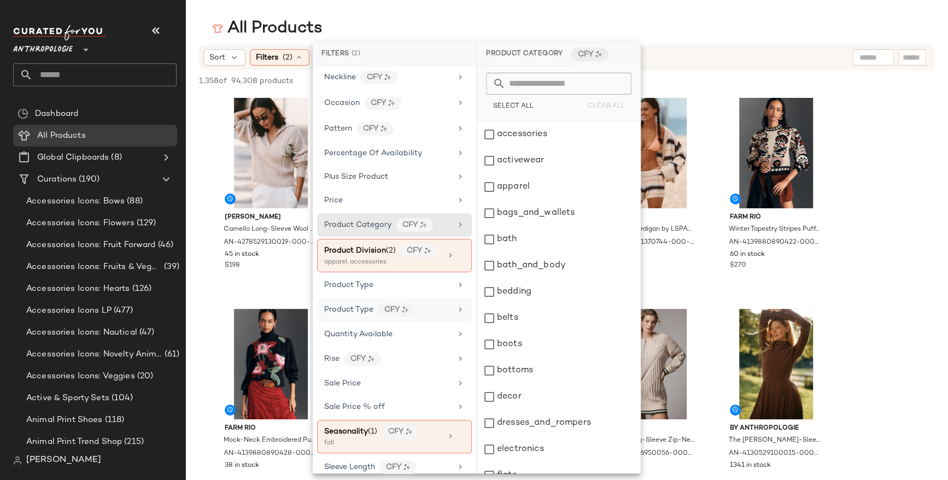
click at [456, 305] on icon at bounding box center [460, 309] width 9 height 9
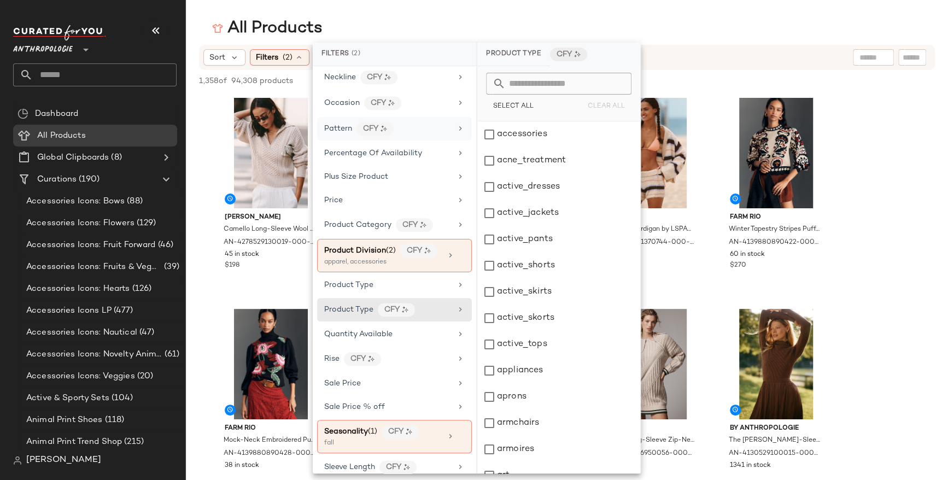
click at [456, 124] on icon at bounding box center [460, 128] width 9 height 9
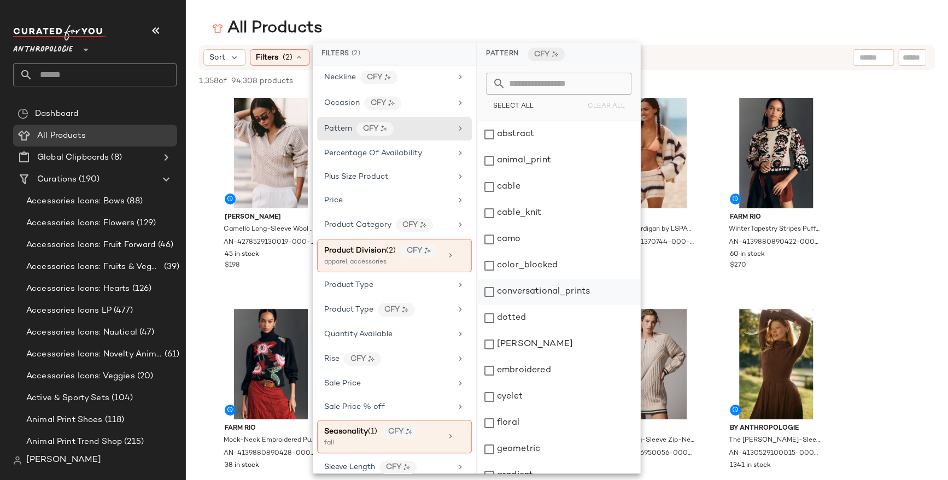
click at [492, 290] on div "conversational_prints" at bounding box center [558, 292] width 163 height 26
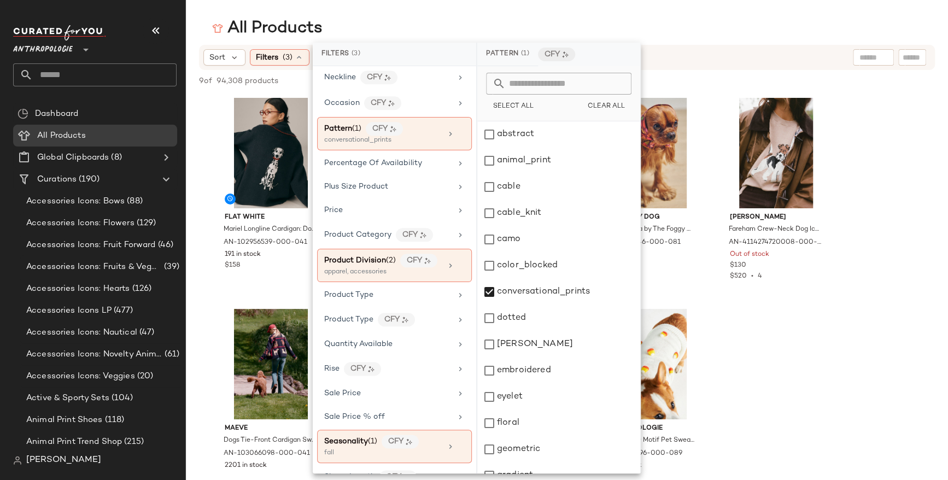
click at [726, 36] on div "All Products" at bounding box center [567, 28] width 762 height 22
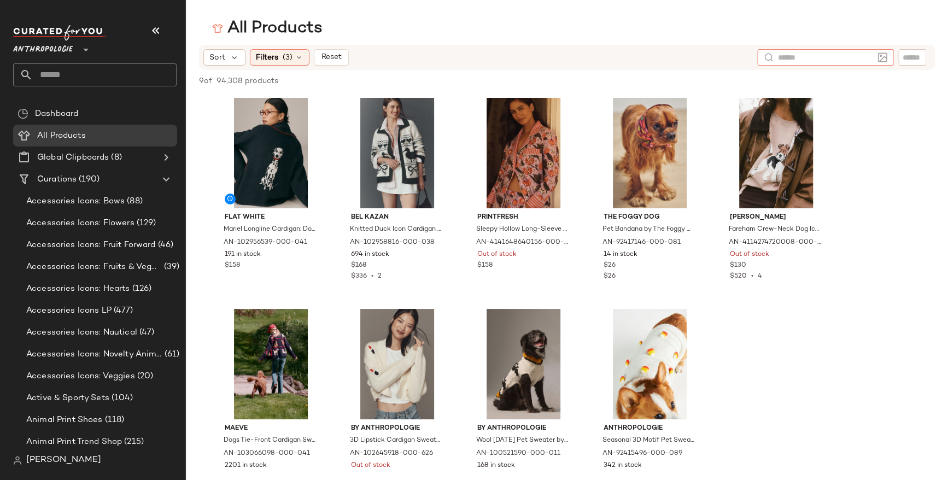
click at [868, 59] on input "text" at bounding box center [825, 57] width 95 height 11
type input "******"
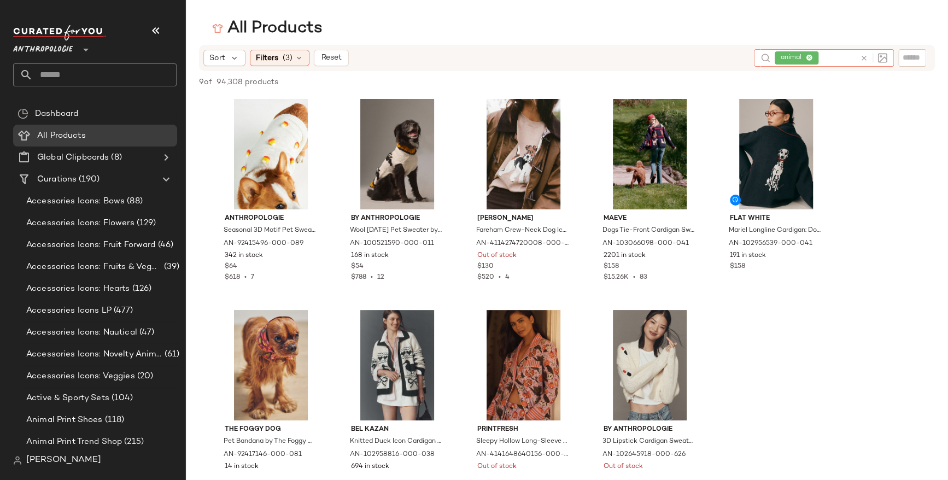
click at [865, 56] on icon at bounding box center [864, 58] width 8 height 8
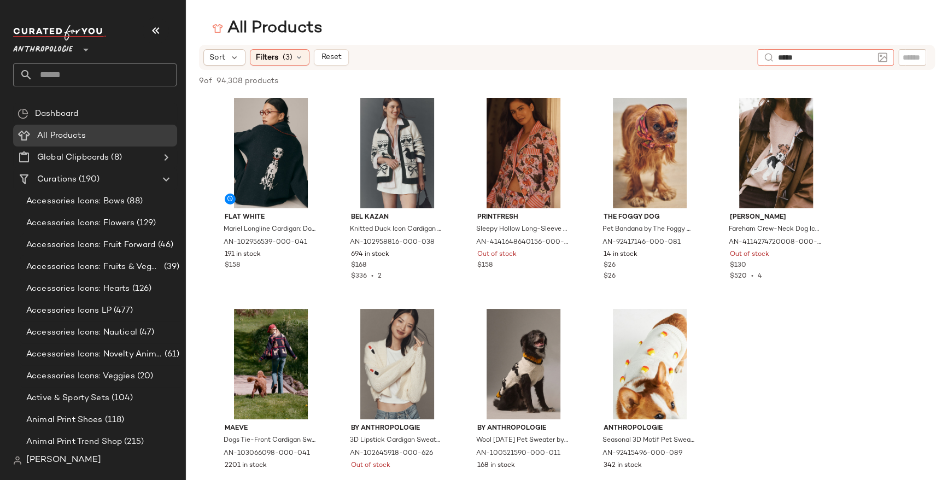
type input "******"
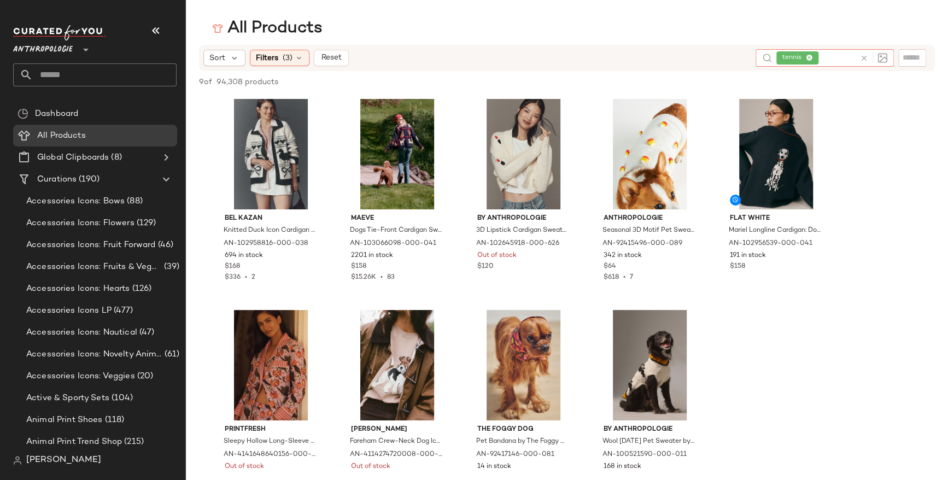
click at [862, 56] on icon at bounding box center [864, 58] width 8 height 8
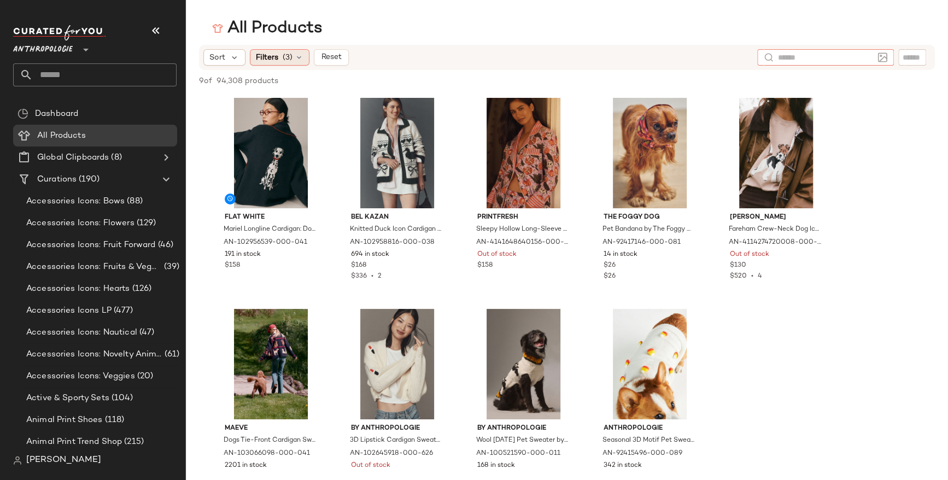
click at [293, 57] on div "Filters (3)" at bounding box center [280, 57] width 60 height 16
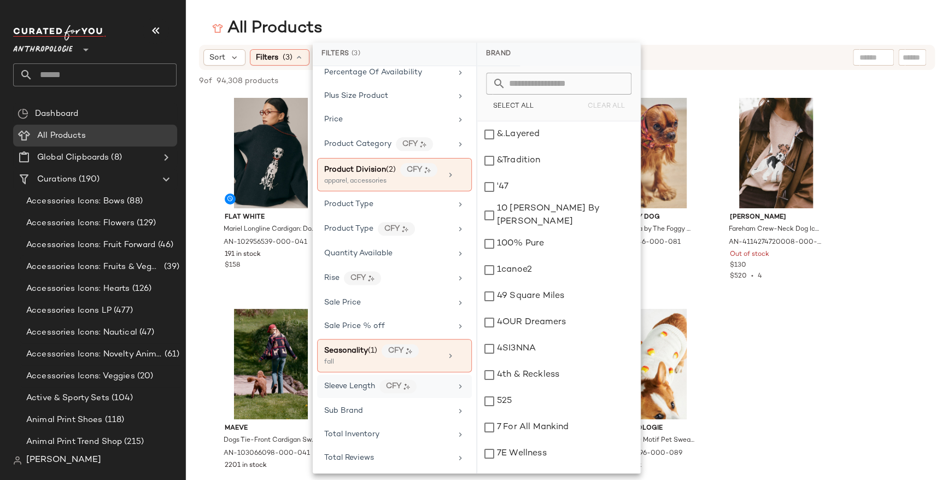
scroll to position [767, 0]
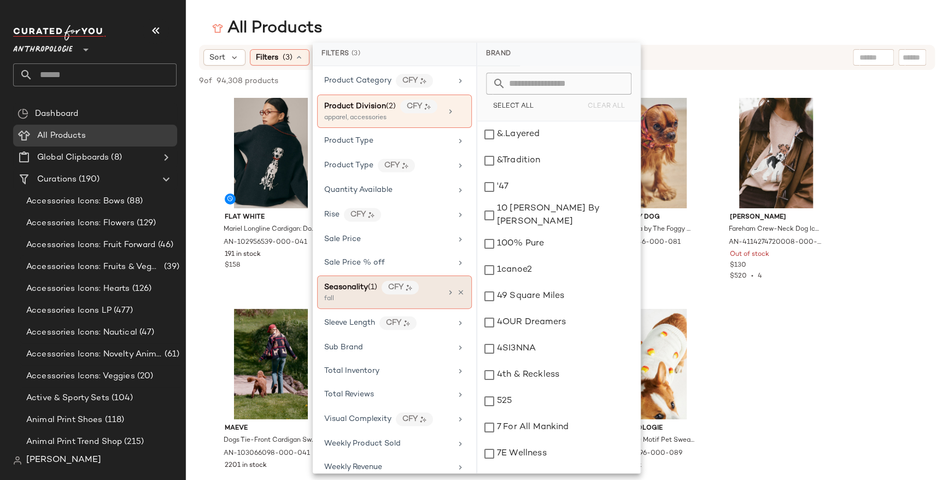
click at [457, 289] on icon at bounding box center [461, 293] width 8 height 8
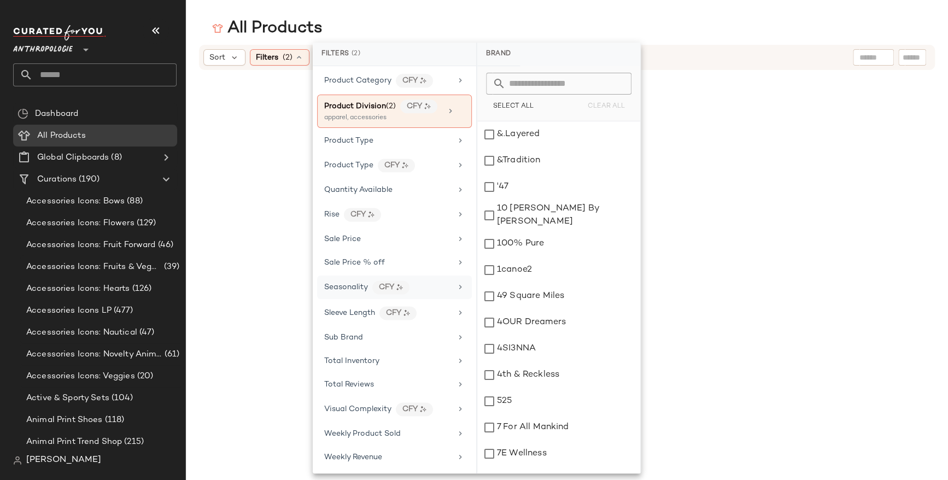
scroll to position [757, 0]
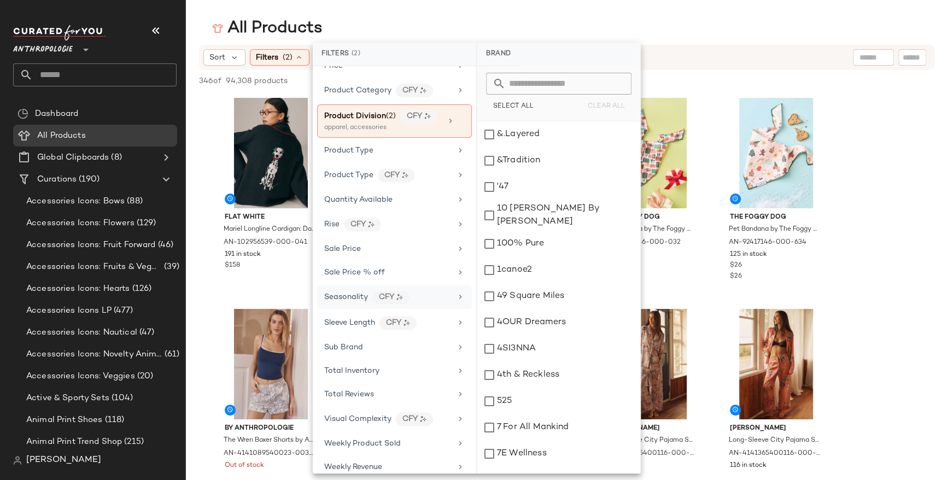
click at [355, 293] on span "Seasonality" at bounding box center [346, 297] width 44 height 8
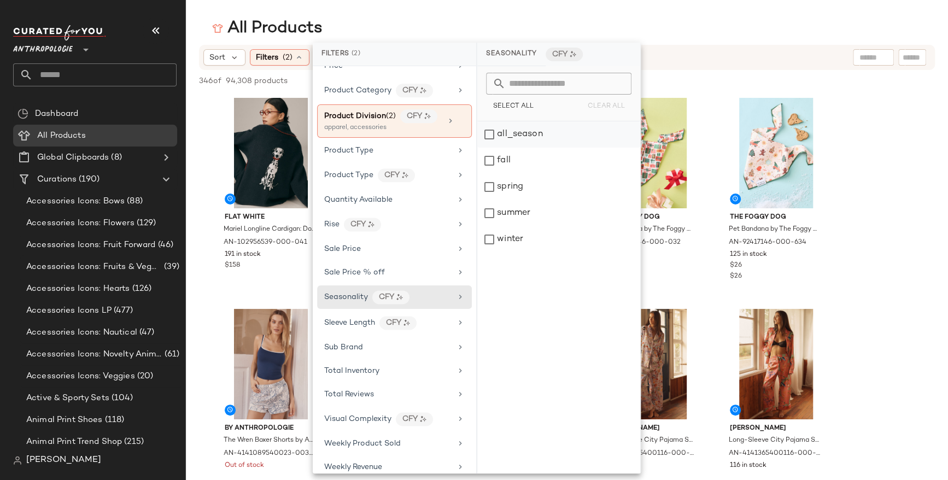
click at [492, 133] on div "all_season" at bounding box center [558, 134] width 163 height 26
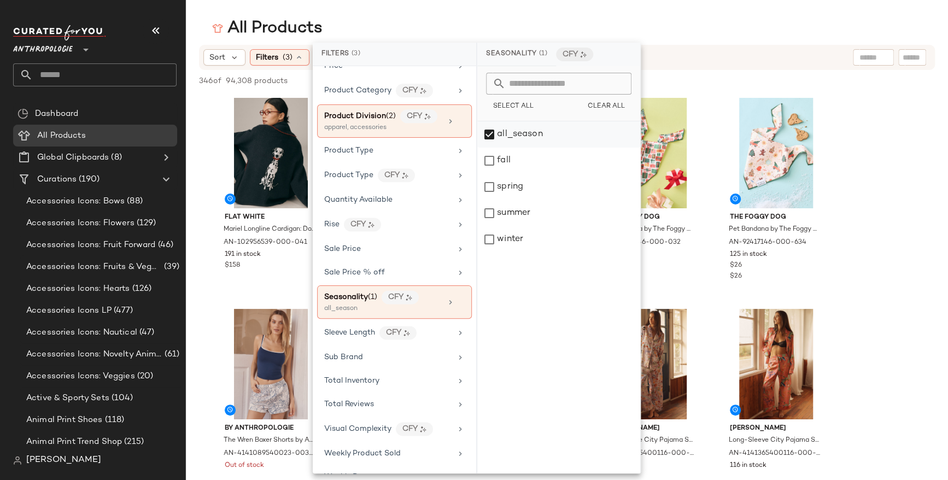
scroll to position [767, 0]
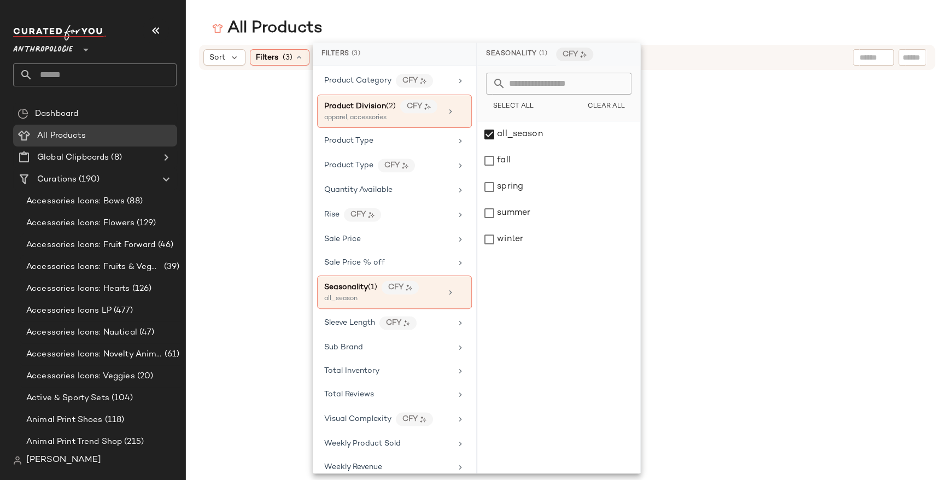
click at [668, 21] on div "All Products" at bounding box center [567, 28] width 762 height 22
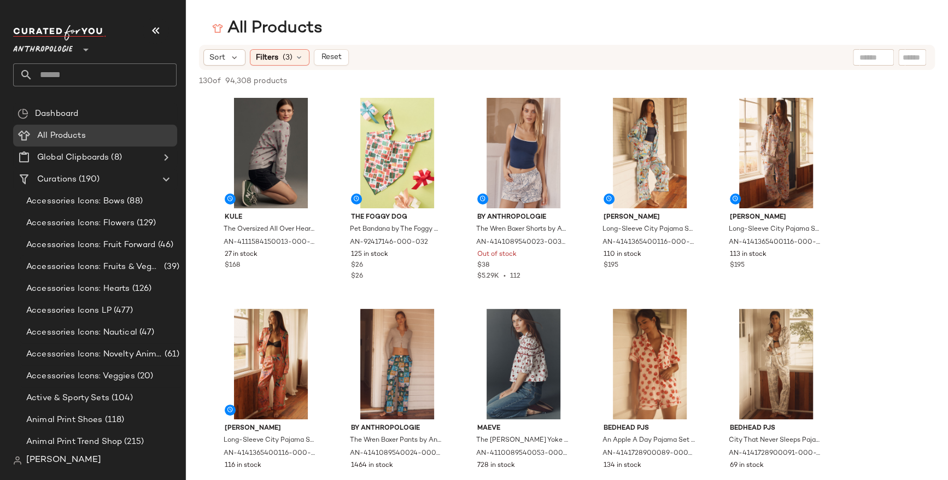
click at [871, 60] on input "text" at bounding box center [873, 57] width 28 height 11
type input "******"
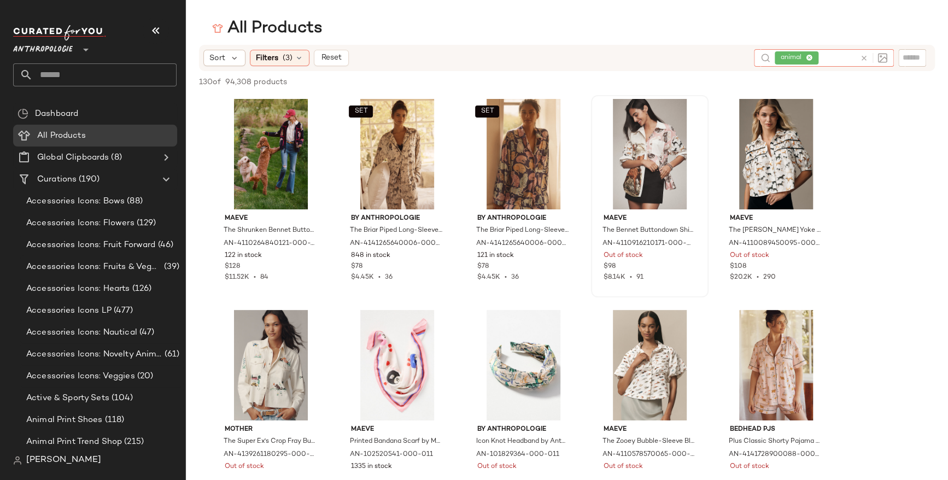
click at [279, 57] on div "Filters (3)" at bounding box center [280, 58] width 60 height 16
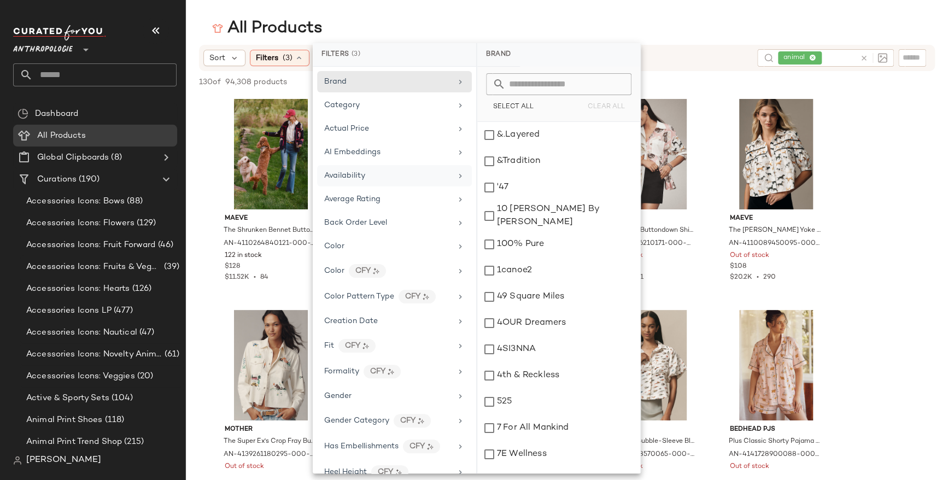
click at [456, 173] on icon at bounding box center [460, 176] width 9 height 9
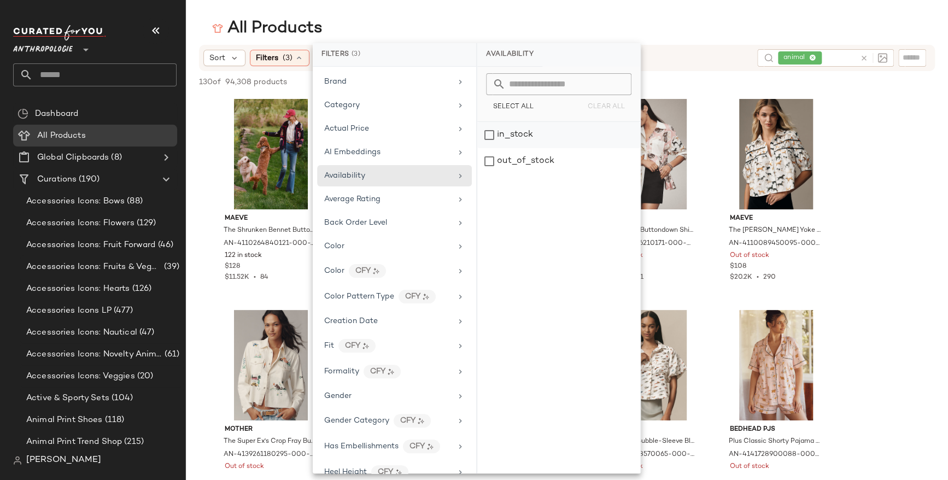
click at [489, 136] on div "in_stock" at bounding box center [558, 135] width 163 height 26
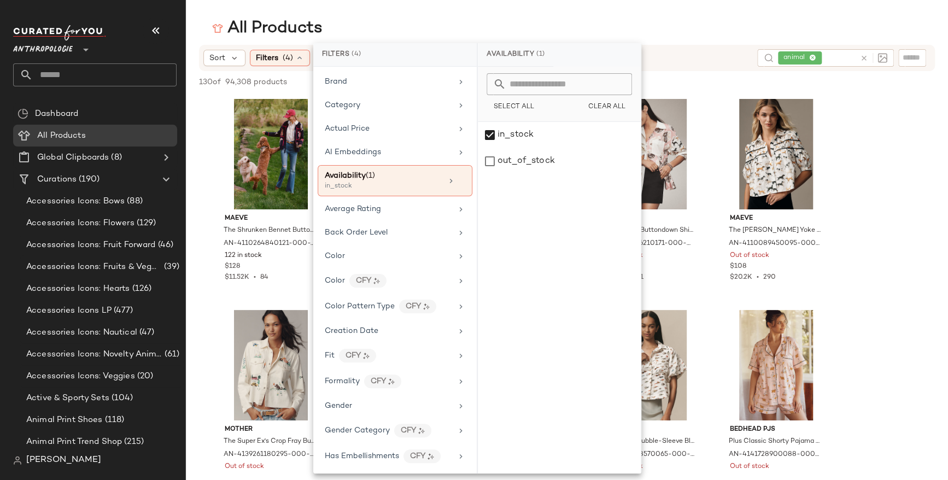
click at [610, 23] on div "All Products" at bounding box center [567, 28] width 762 height 22
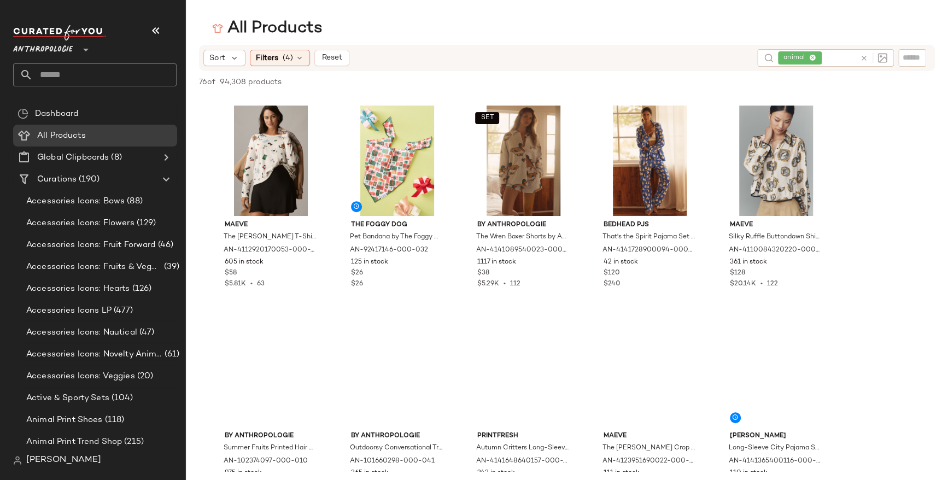
scroll to position [306, 0]
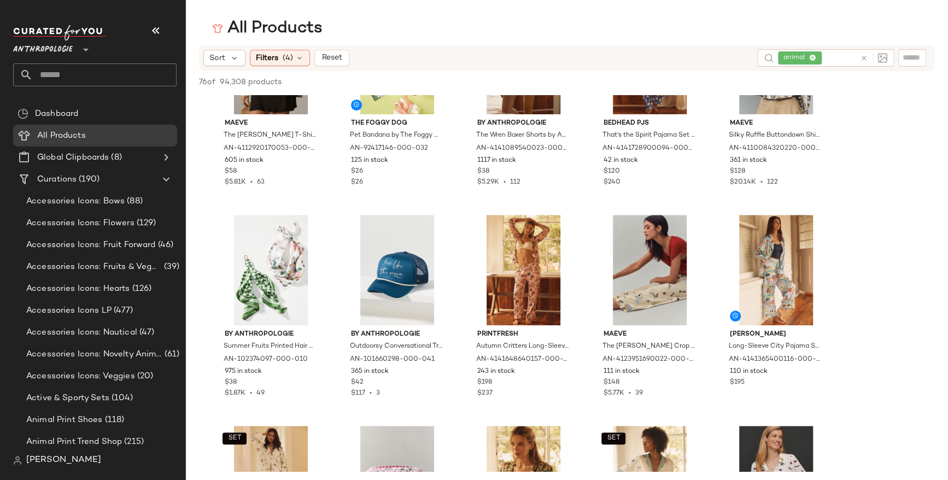
click at [814, 56] on span "animal" at bounding box center [800, 57] width 44 height 13
click at [860, 55] on icon at bounding box center [864, 58] width 8 height 8
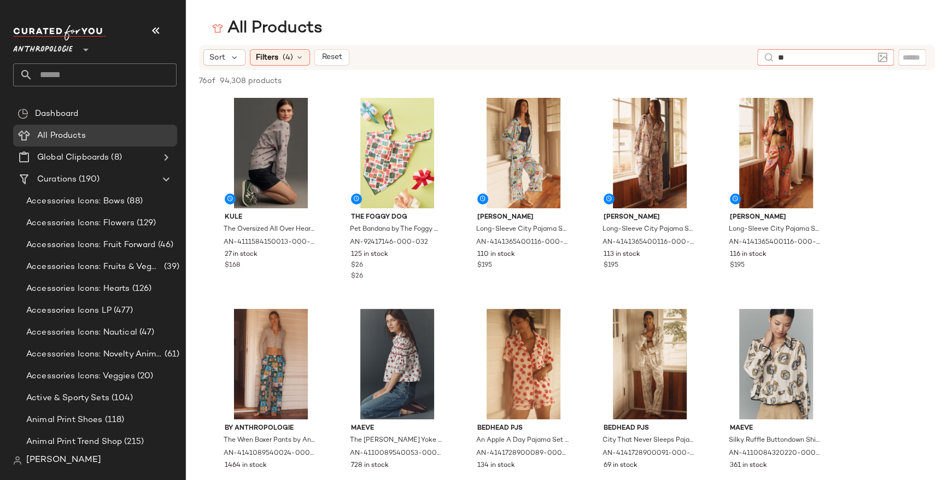
type input "*"
type input "*****"
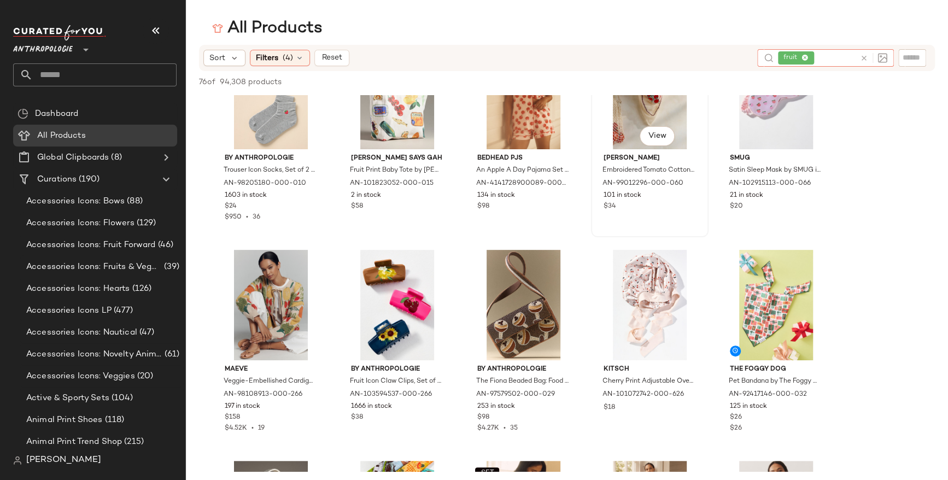
scroll to position [0, 0]
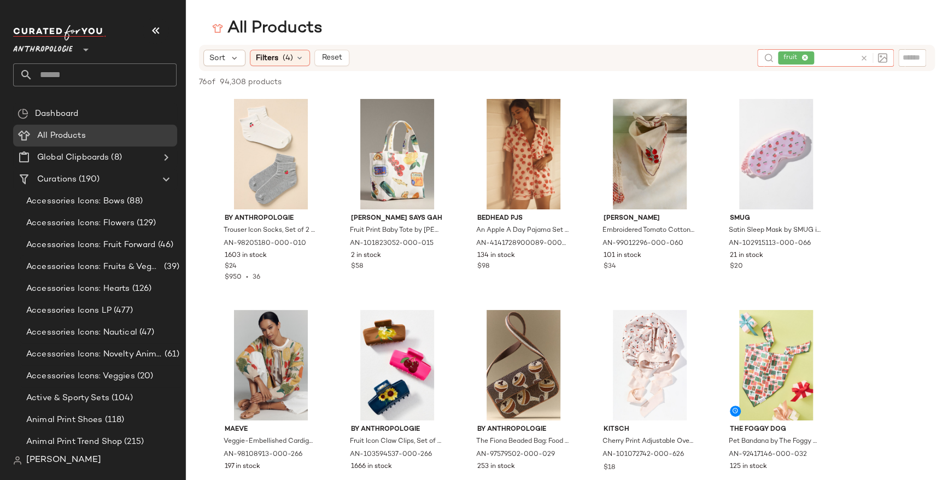
click at [863, 60] on icon at bounding box center [864, 58] width 8 height 8
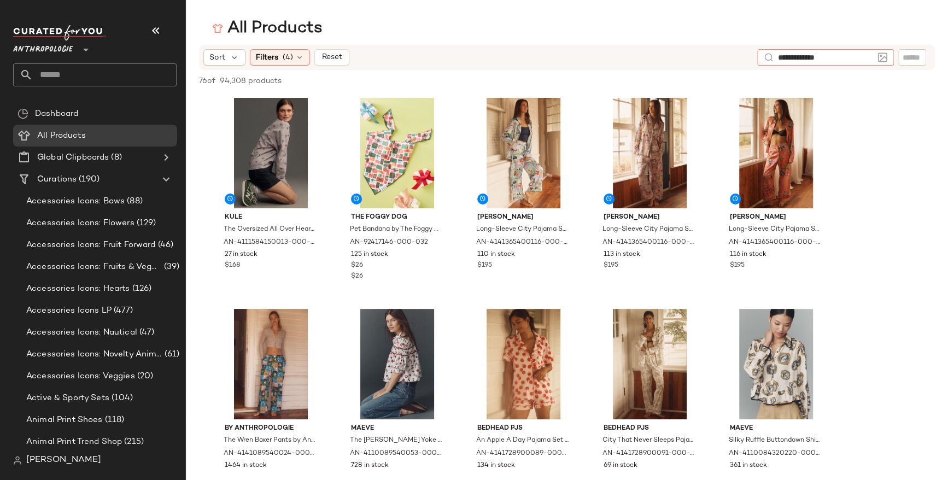
type input "**********"
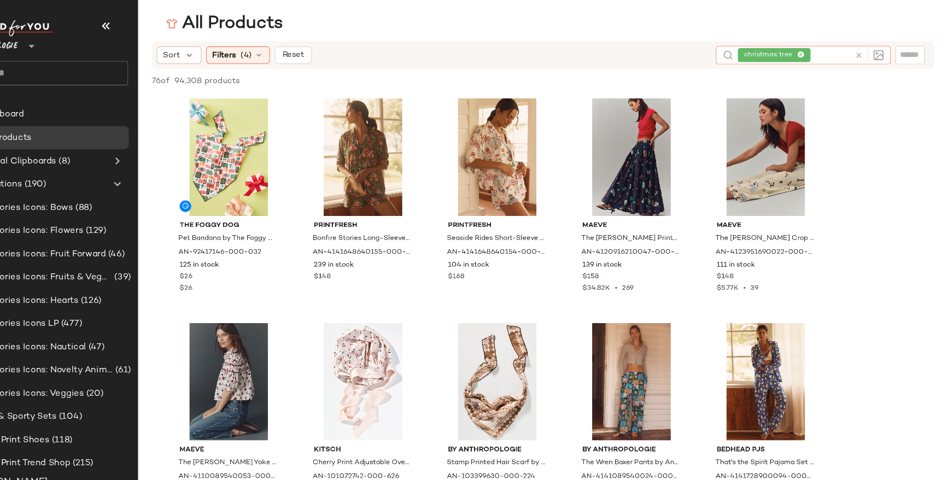
click at [863, 60] on icon at bounding box center [864, 58] width 8 height 8
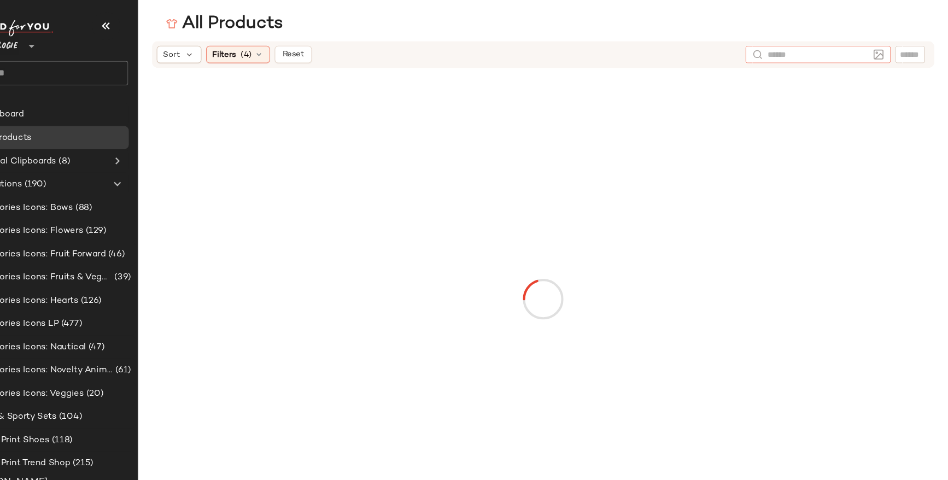
click at [814, 52] on input "text" at bounding box center [825, 57] width 95 height 11
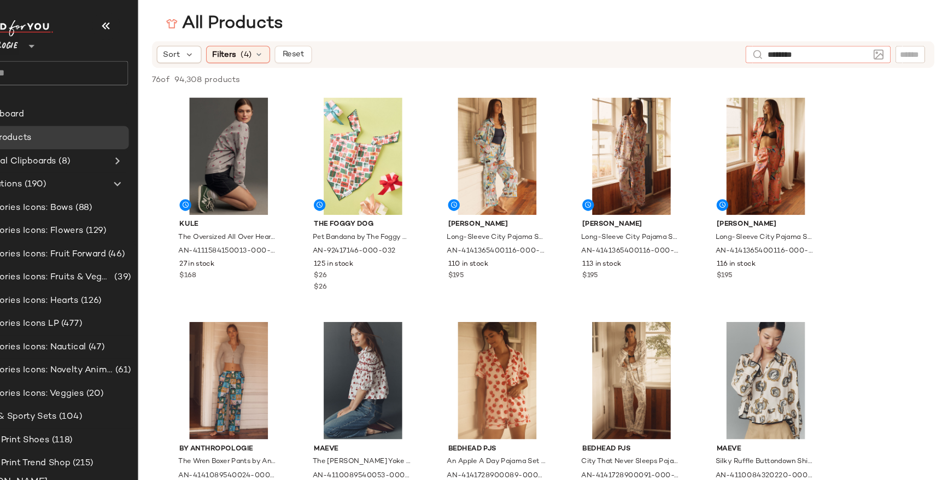
type input "*********"
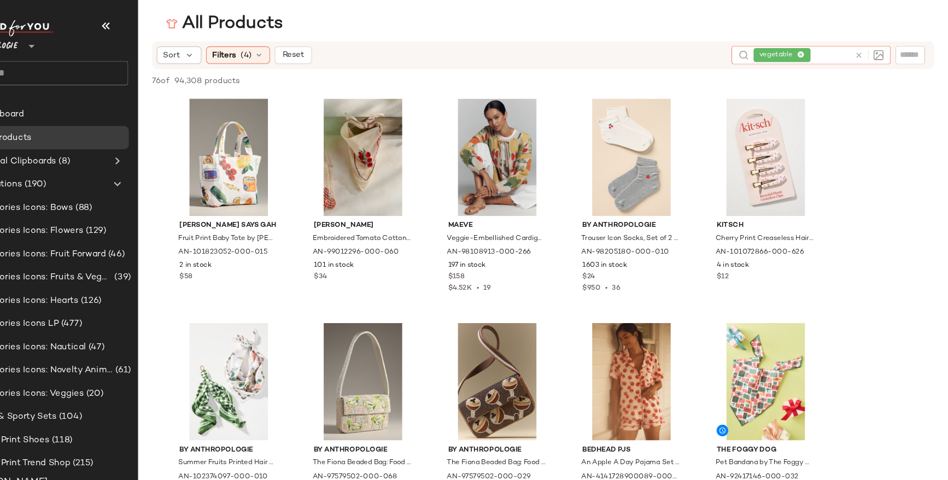
click at [865, 56] on icon at bounding box center [864, 58] width 8 height 8
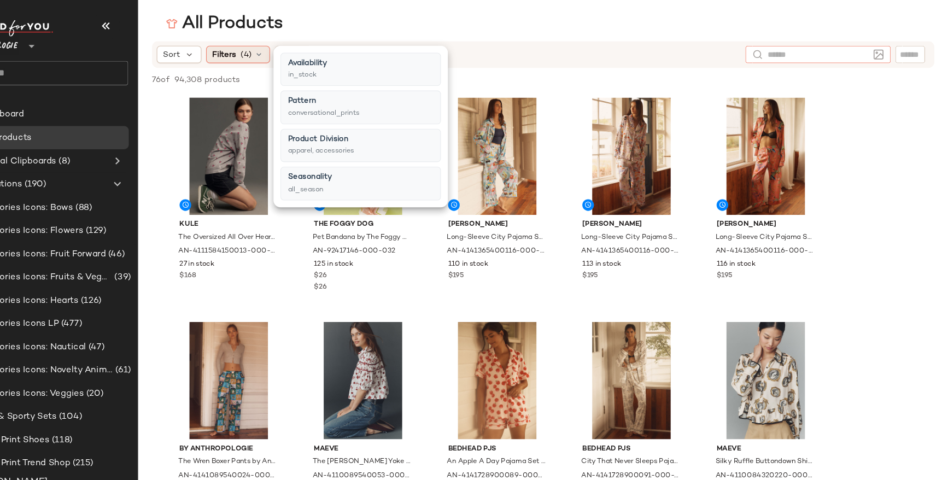
click at [298, 57] on icon at bounding box center [299, 57] width 9 height 9
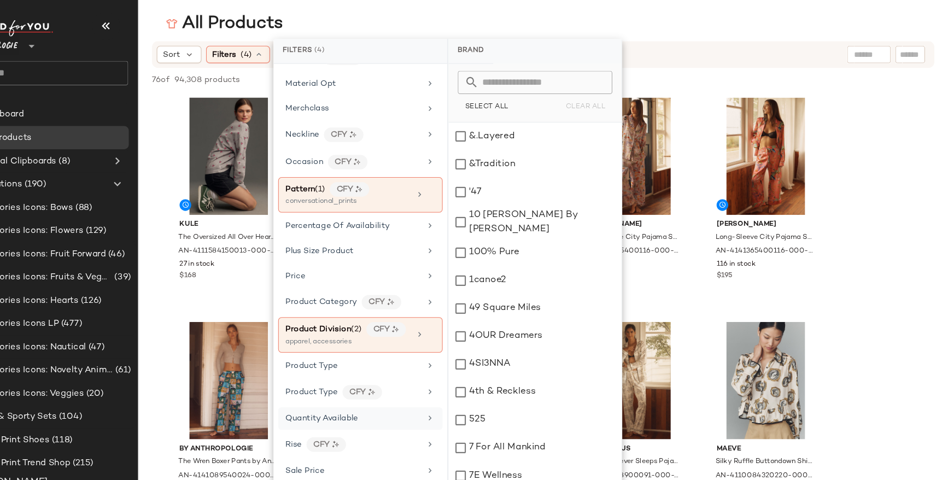
scroll to position [776, 0]
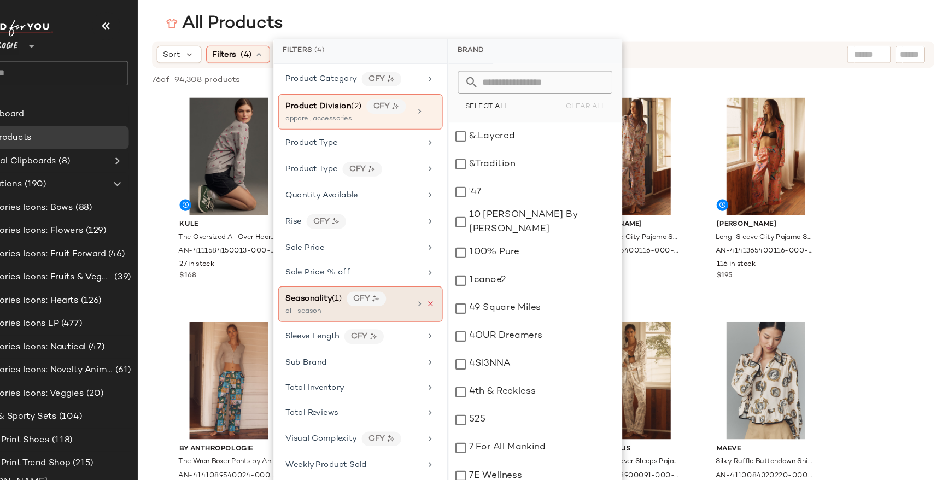
click at [458, 288] on icon at bounding box center [462, 292] width 8 height 8
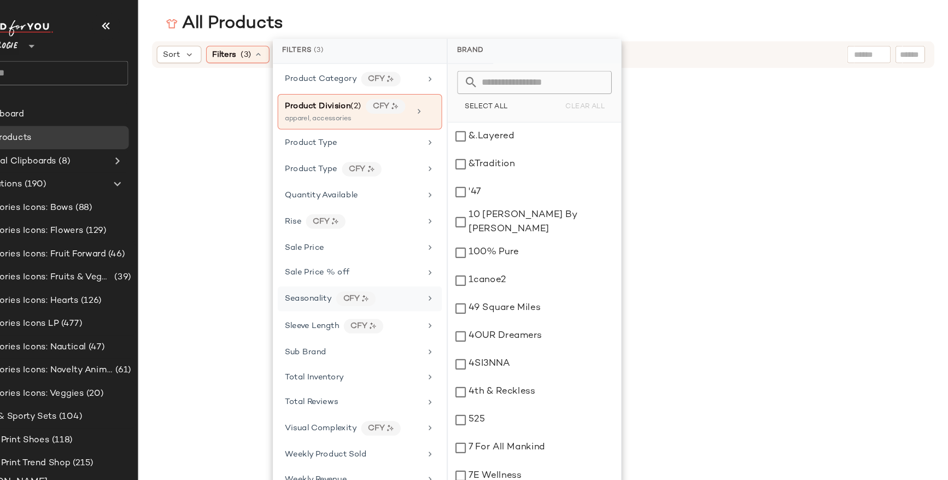
scroll to position [767, 0]
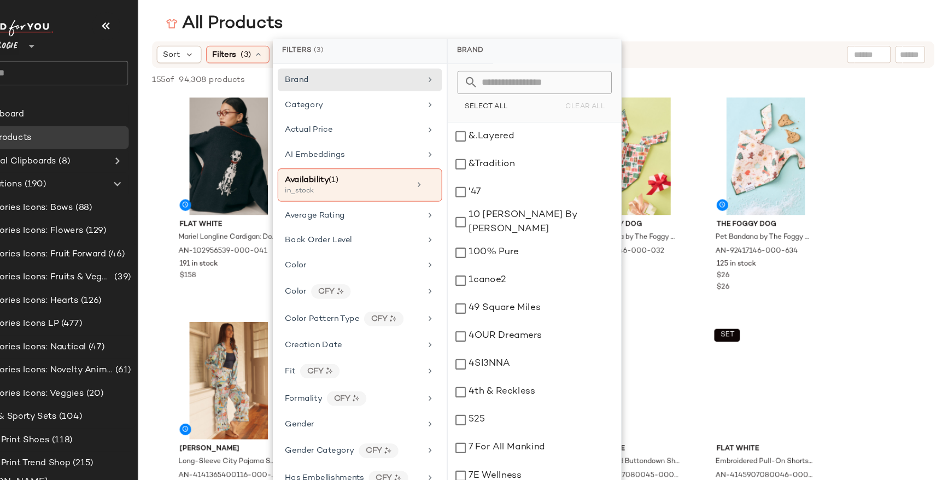
scroll to position [767, 0]
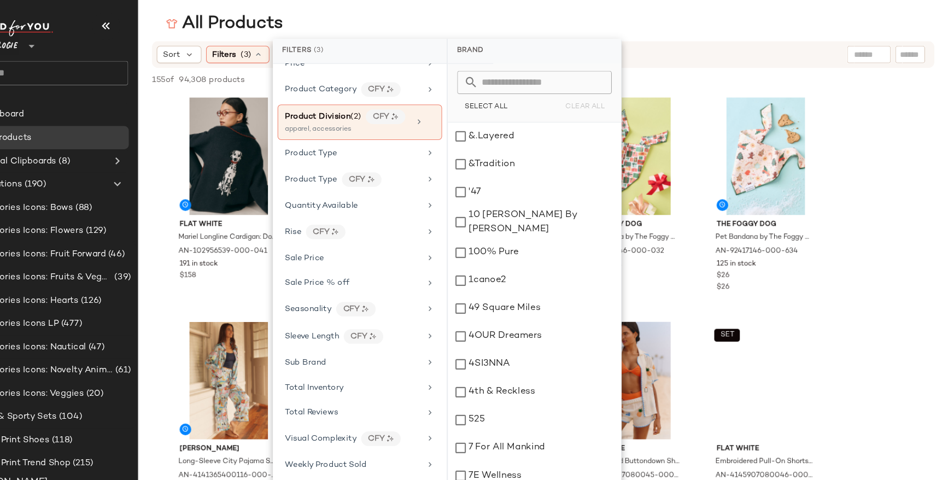
click at [882, 57] on div at bounding box center [873, 57] width 41 height 16
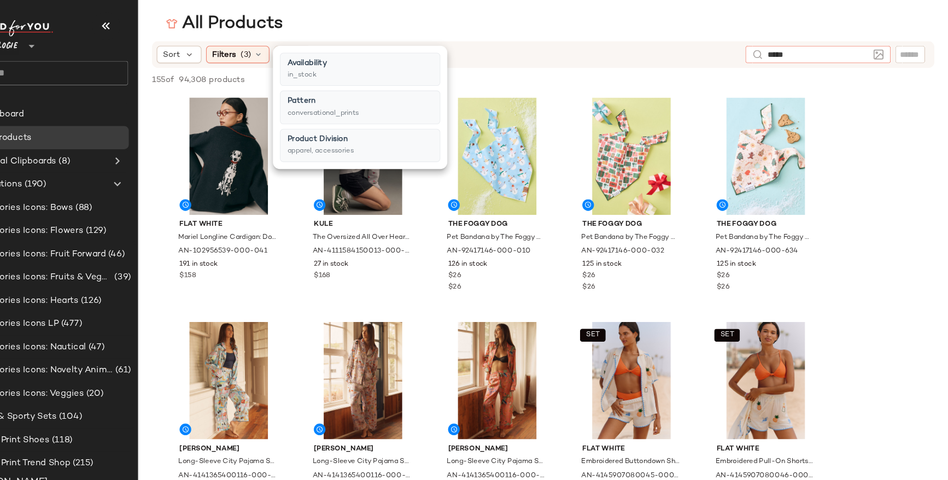
type input "*****"
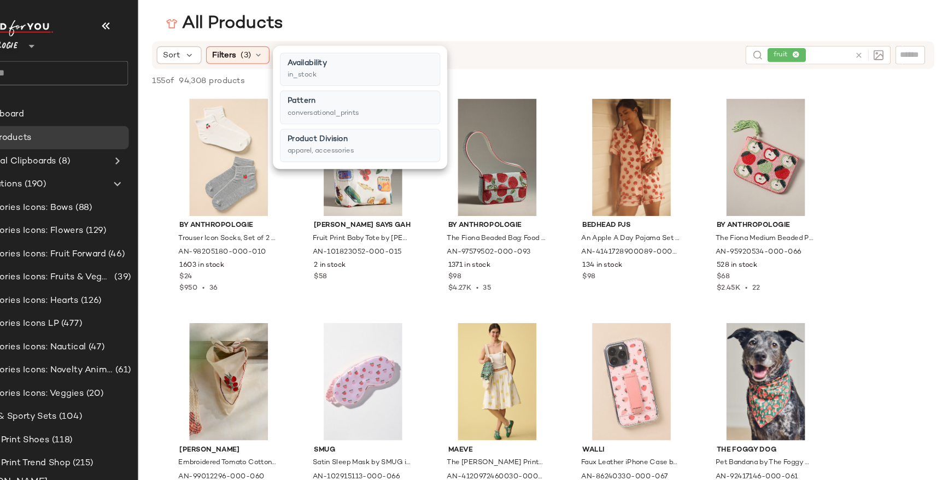
drag, startPoint x: 707, startPoint y: 49, endPoint x: 707, endPoint y: 42, distance: 6.6
click at [707, 43] on div "All Products Sort Filters (3) Reset fruit 155 of 94,308 products • 0 selected D…" at bounding box center [474, 248] width 948 height 463
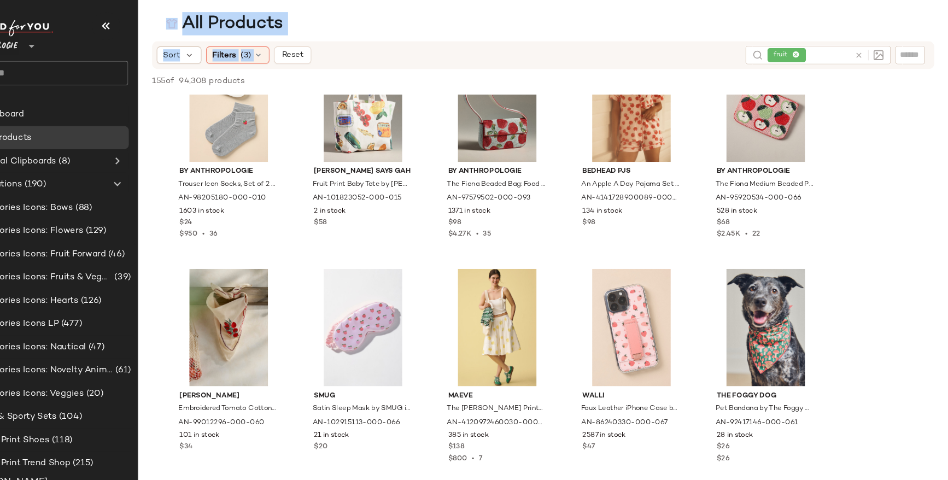
scroll to position [0, 0]
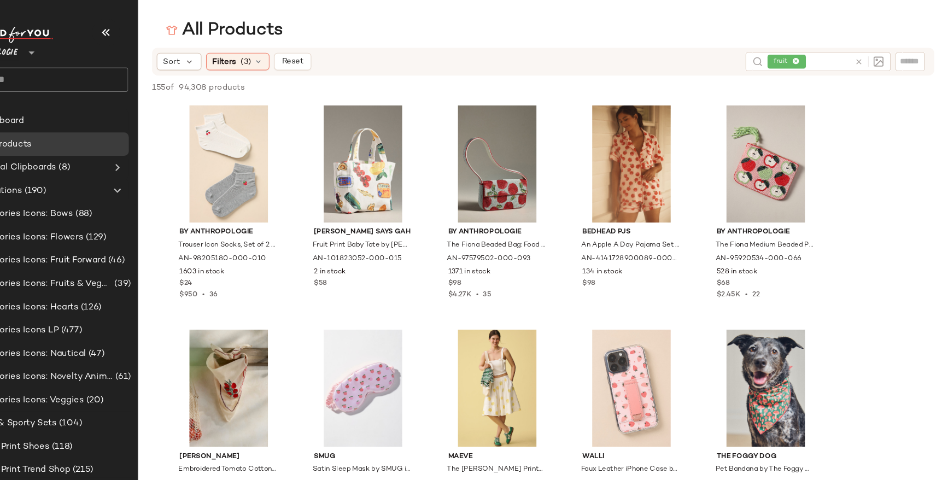
click at [865, 57] on icon at bounding box center [864, 58] width 8 height 8
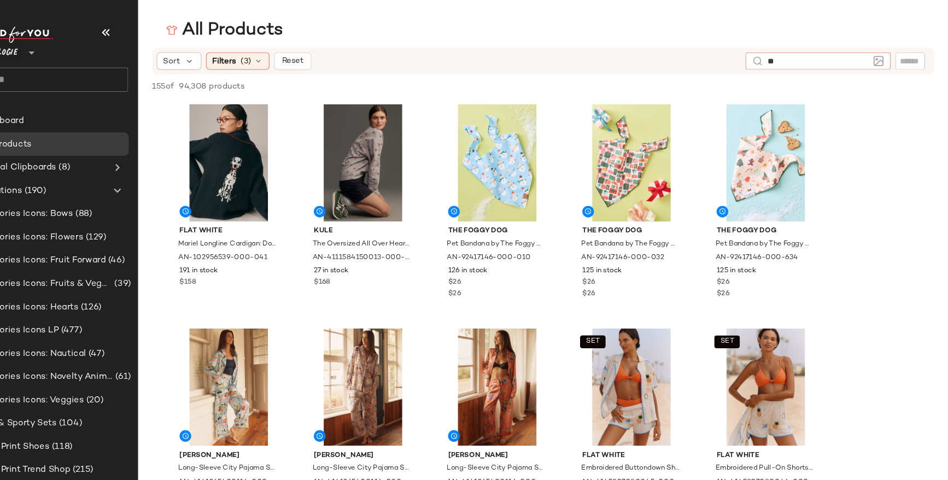
type input "*"
type input "*****"
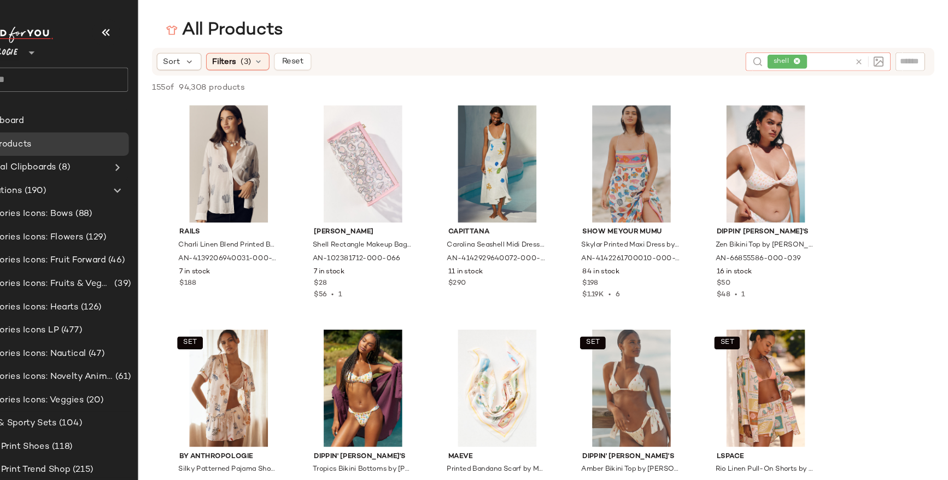
click at [864, 56] on icon at bounding box center [864, 58] width 8 height 8
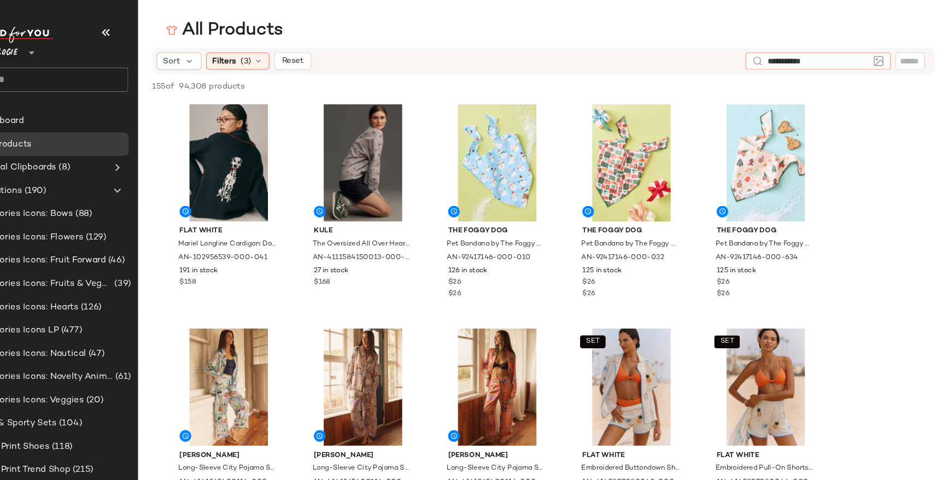
type input "**********"
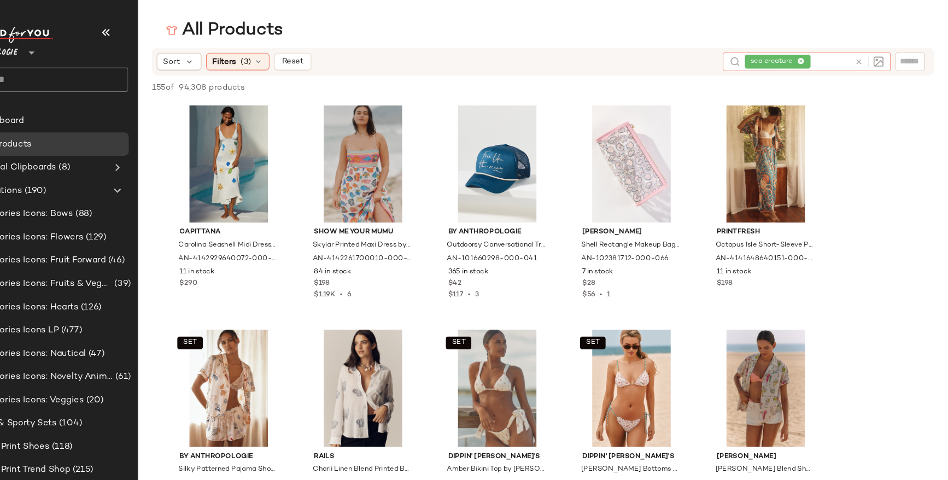
click at [863, 59] on icon at bounding box center [864, 58] width 8 height 8
